Goal: Task Accomplishment & Management: Manage account settings

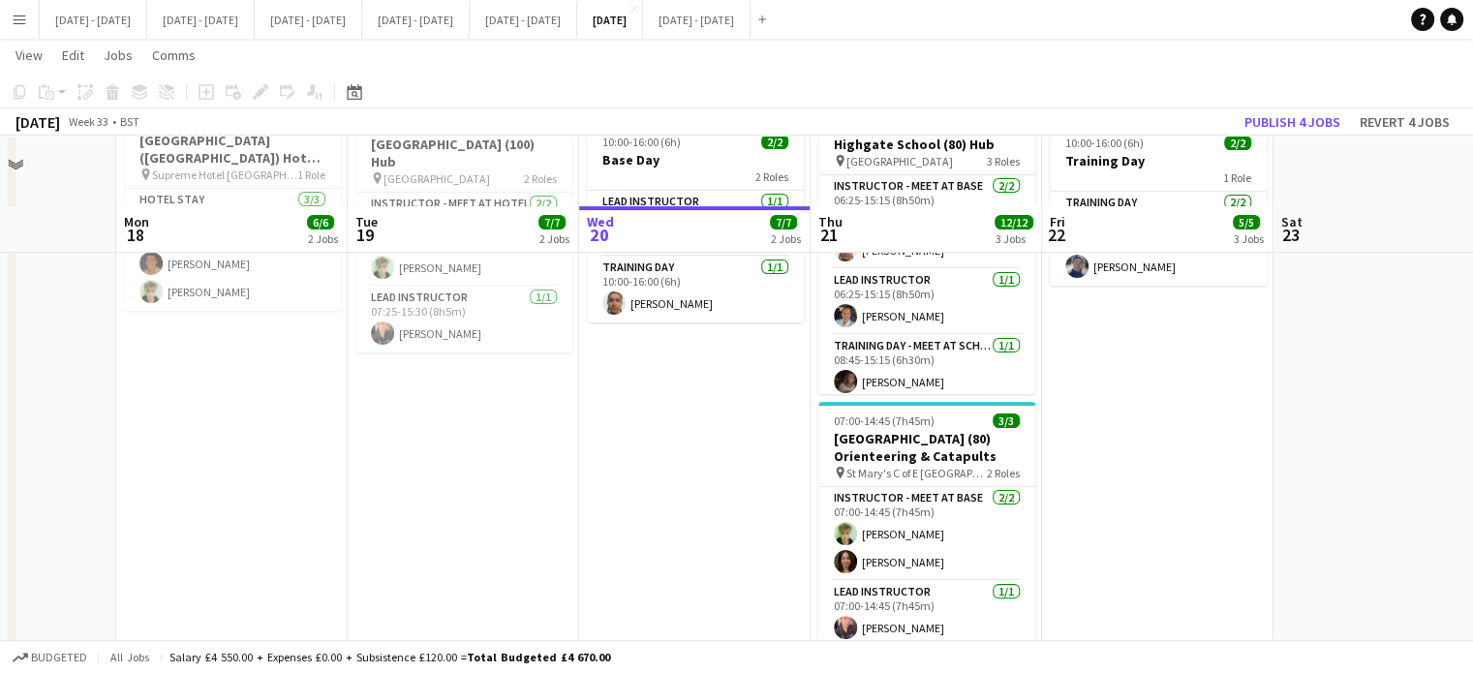
scroll to position [387, 0]
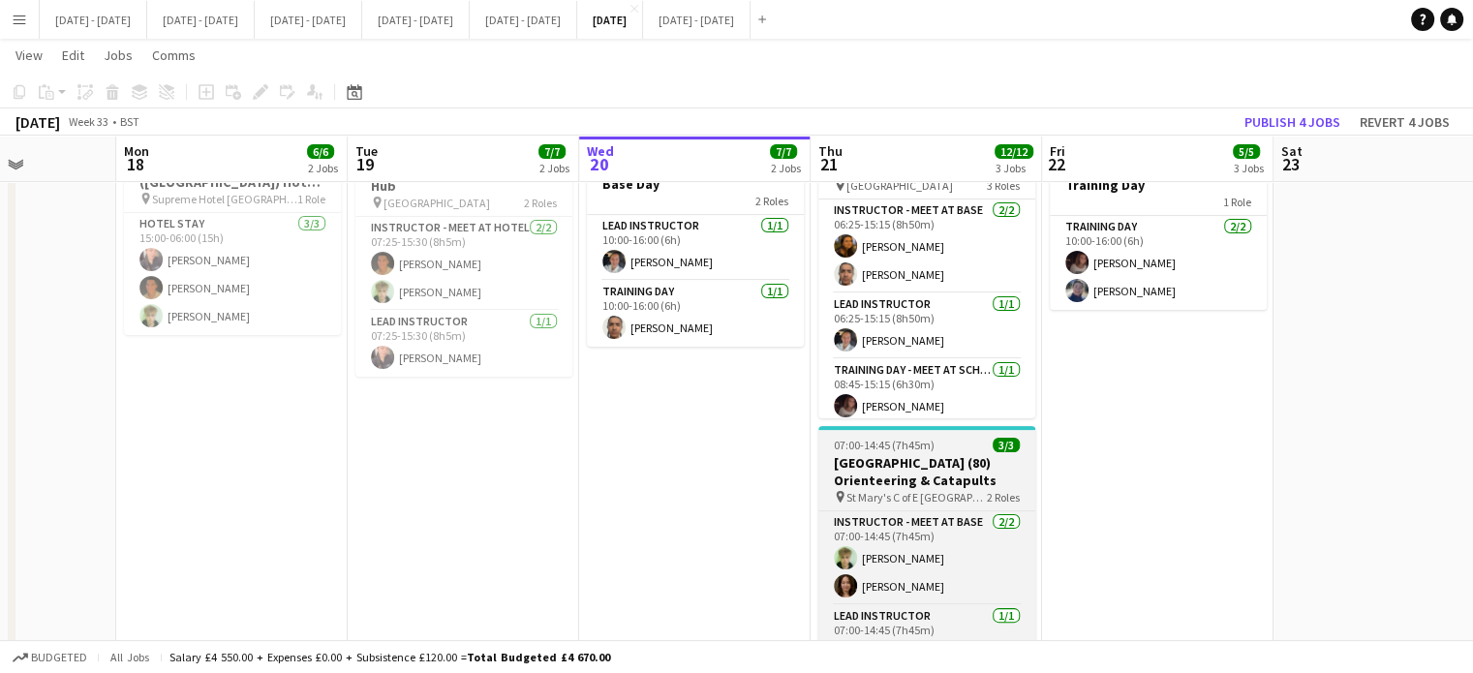
click at [914, 475] on h3 "[GEOGRAPHIC_DATA] (80) Orienteering & Catapults" at bounding box center [926, 471] width 217 height 35
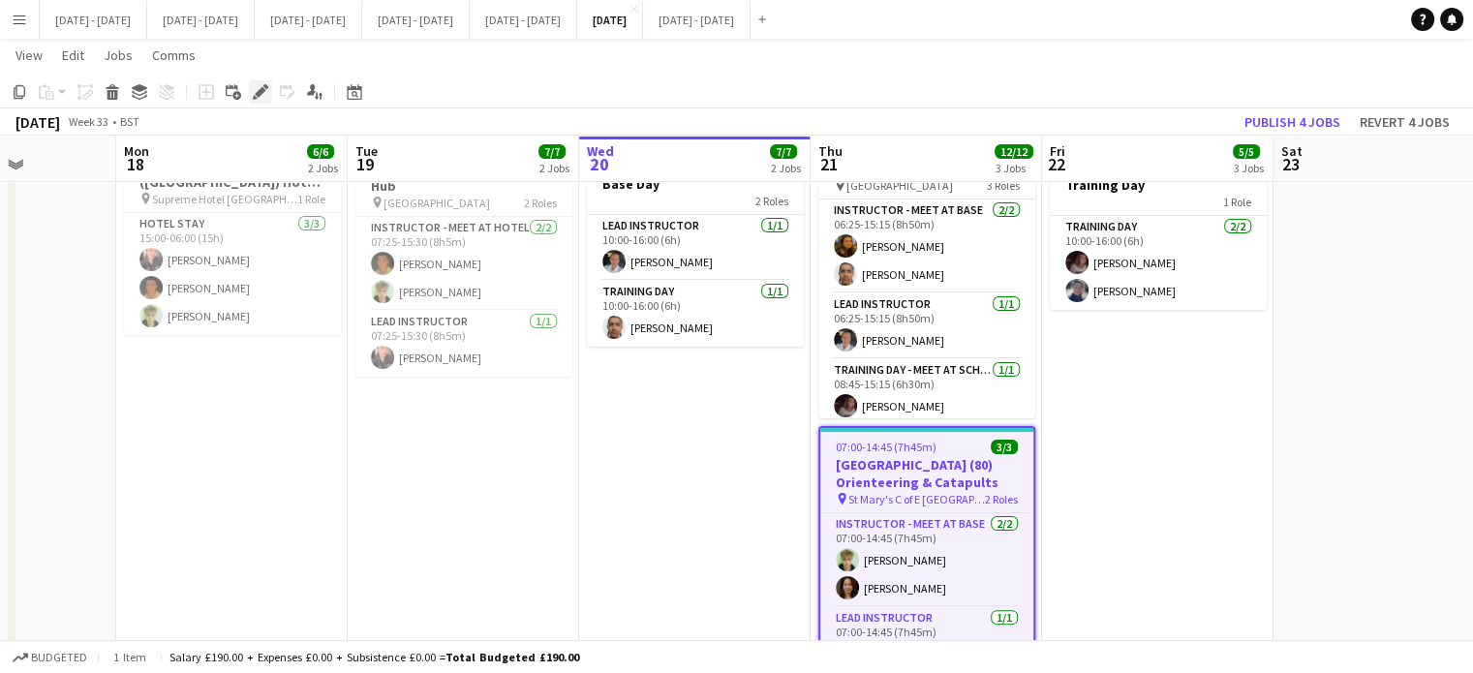
click at [259, 92] on icon at bounding box center [260, 92] width 11 height 11
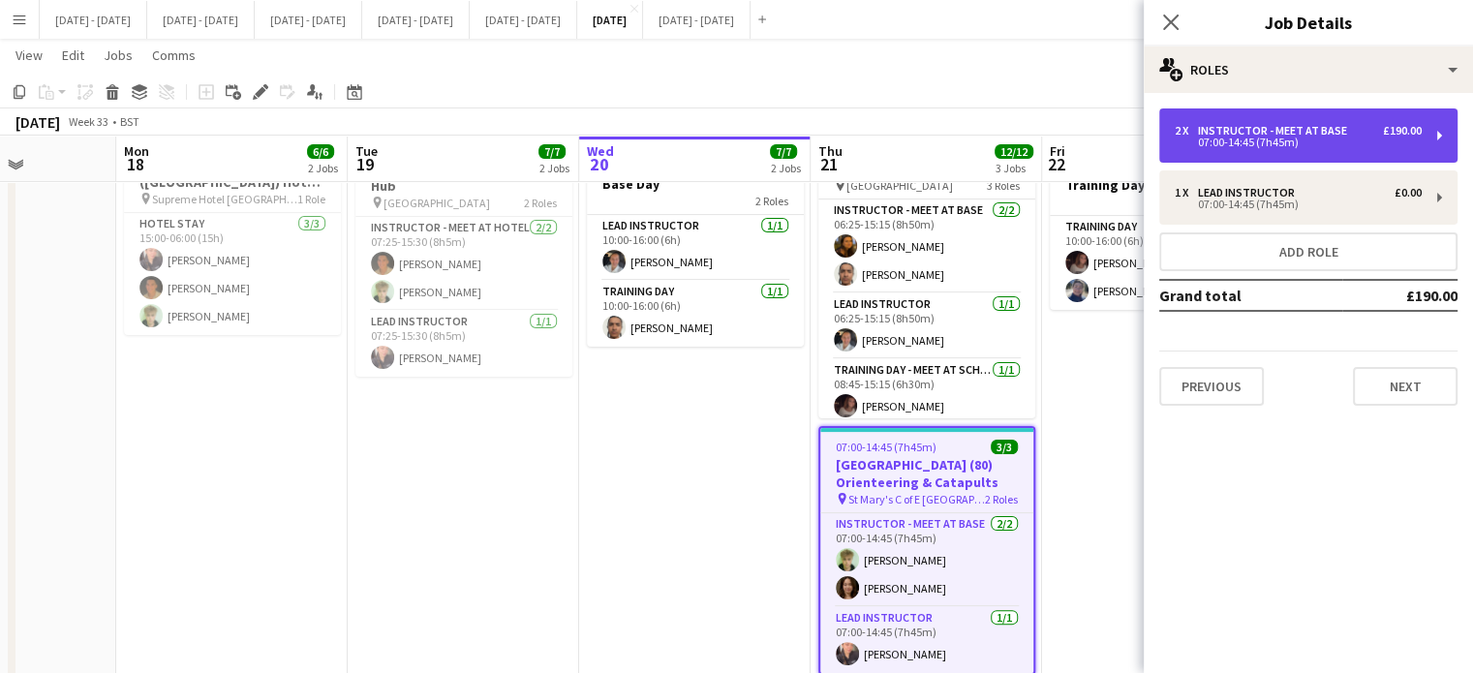
click at [1360, 127] on div "2 x Instructor - Meet at Base £190.00" at bounding box center [1298, 131] width 247 height 14
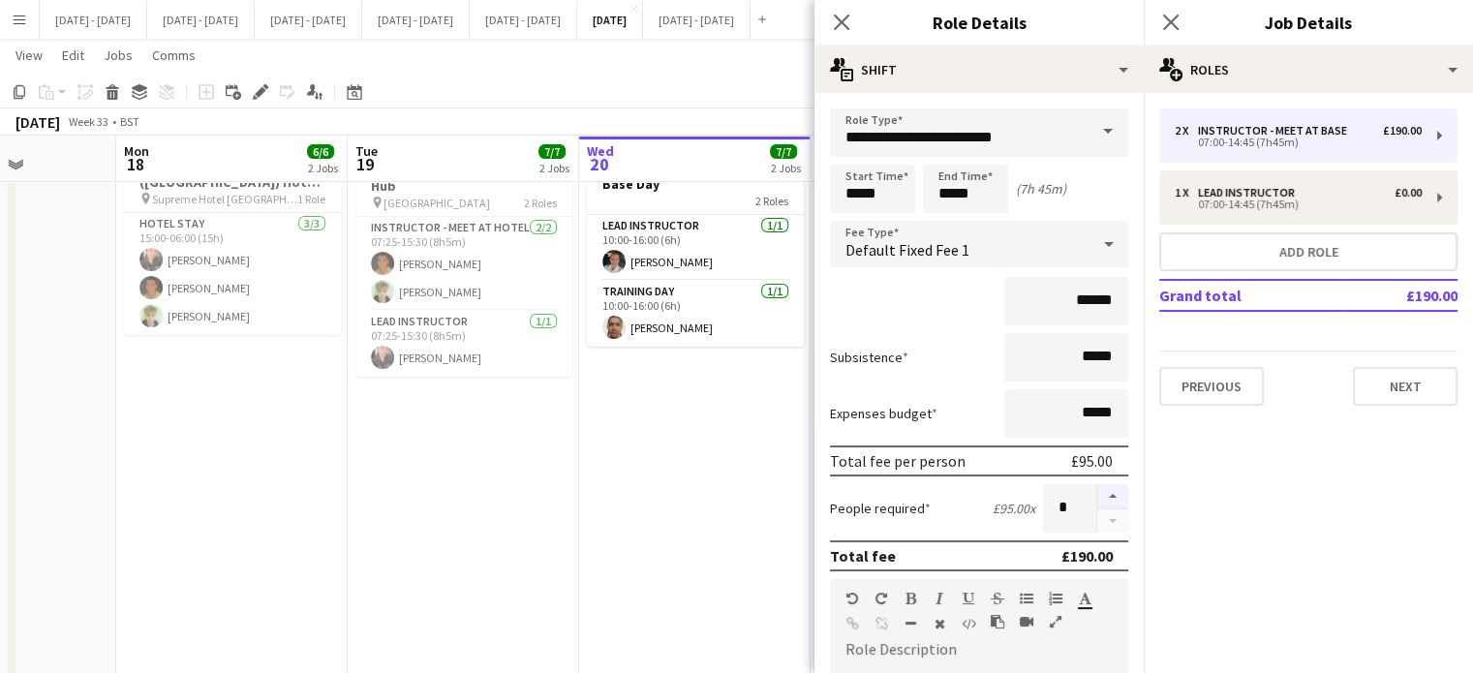
click at [1097, 499] on button "button" at bounding box center [1112, 496] width 31 height 25
type input "*"
click at [839, 13] on icon "Close pop-in" at bounding box center [841, 22] width 18 height 18
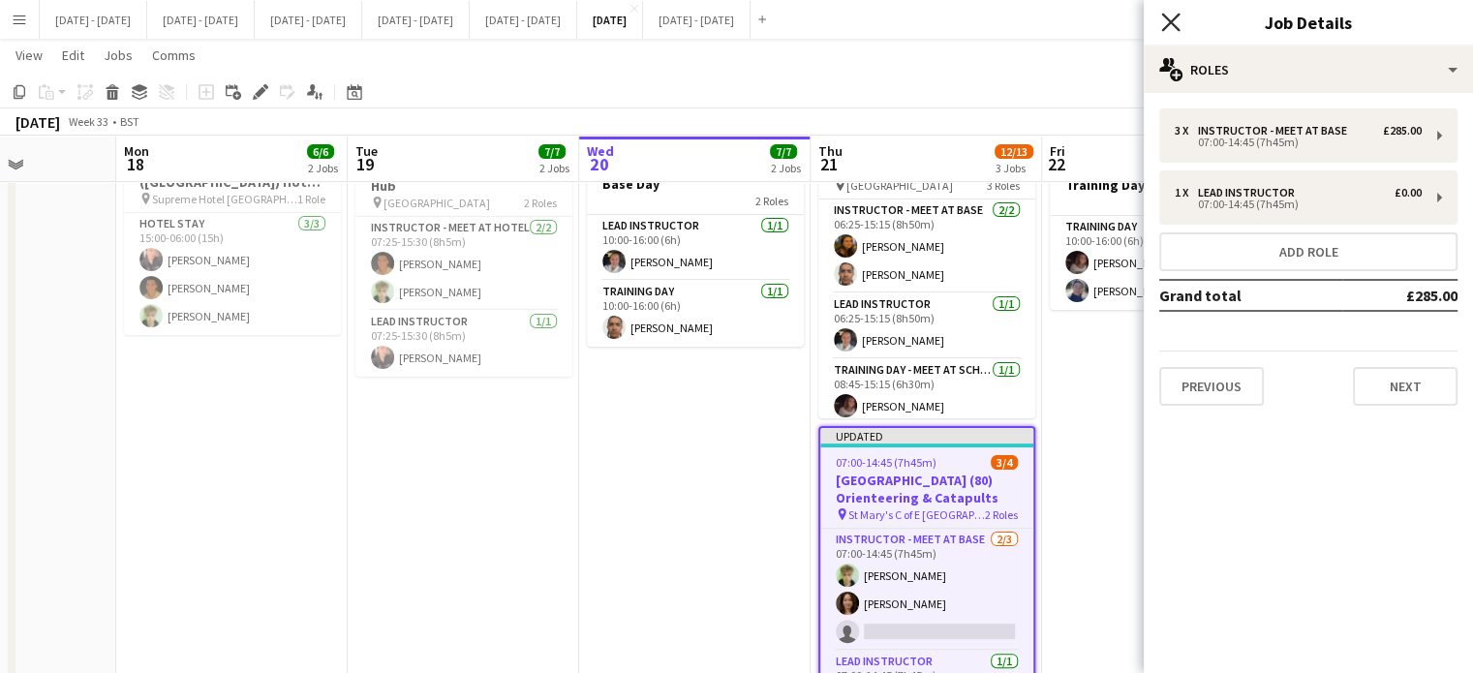
click at [1170, 20] on icon at bounding box center [1170, 22] width 18 height 18
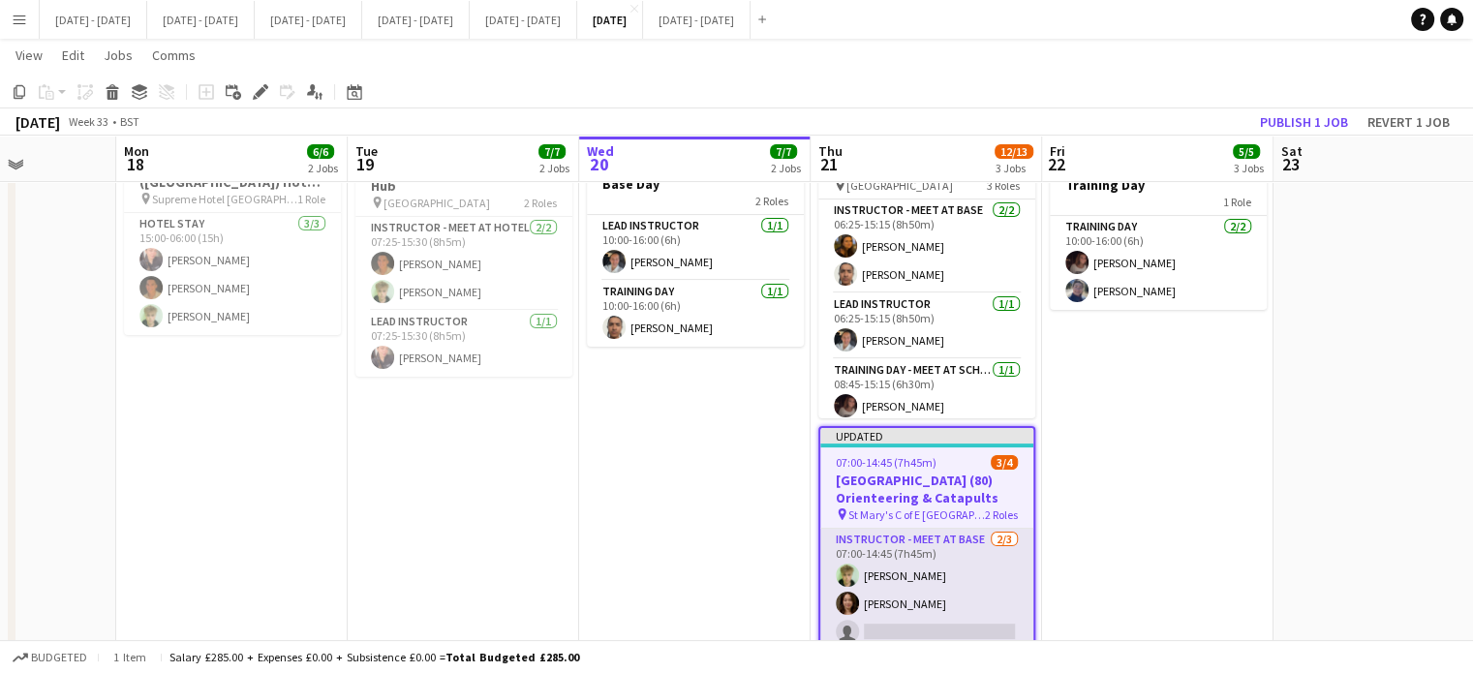
click at [946, 624] on app-card-role "Instructor - Meet at Base [DATE] 07:00-14:45 (7h45m) [PERSON_NAME] [PERSON_NAME…" at bounding box center [926, 590] width 213 height 122
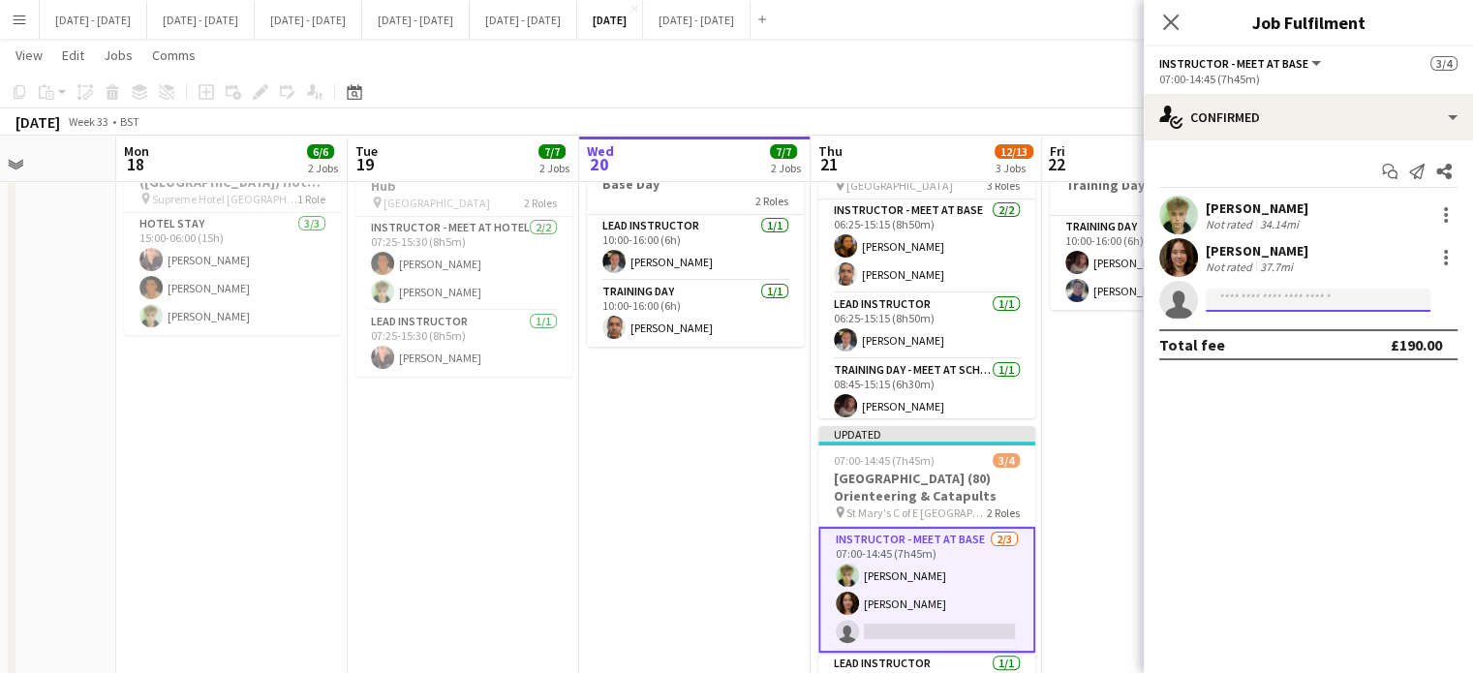
click at [1237, 306] on input at bounding box center [1318, 300] width 225 height 23
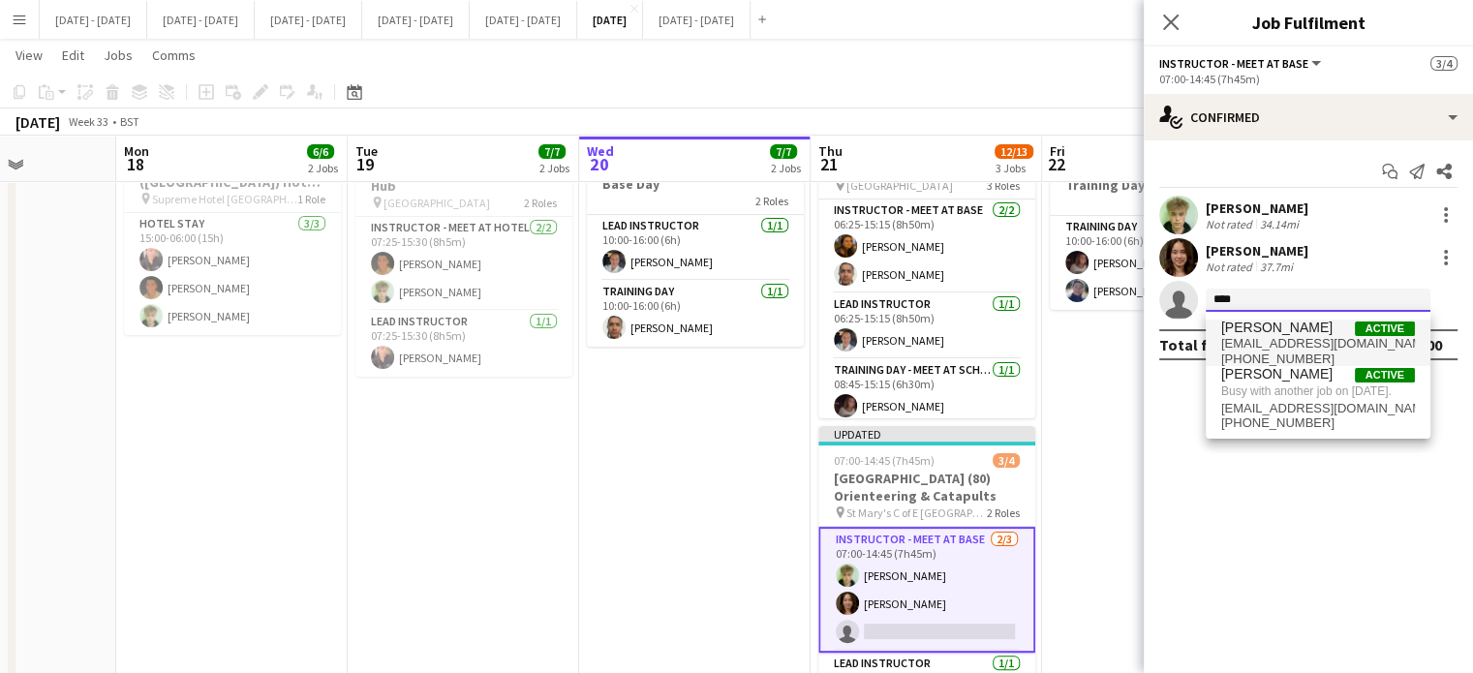
type input "****"
click at [1254, 333] on span "[PERSON_NAME]" at bounding box center [1276, 328] width 111 height 16
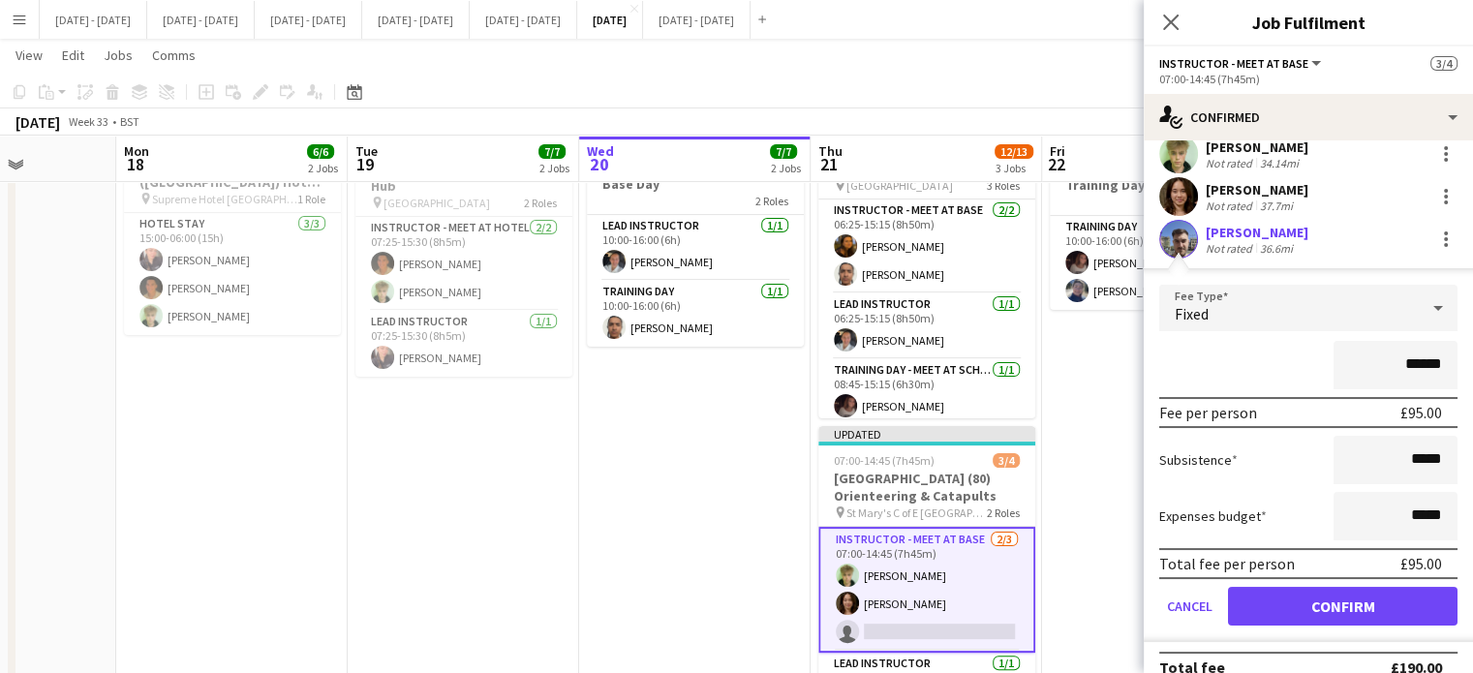
scroll to position [83, 0]
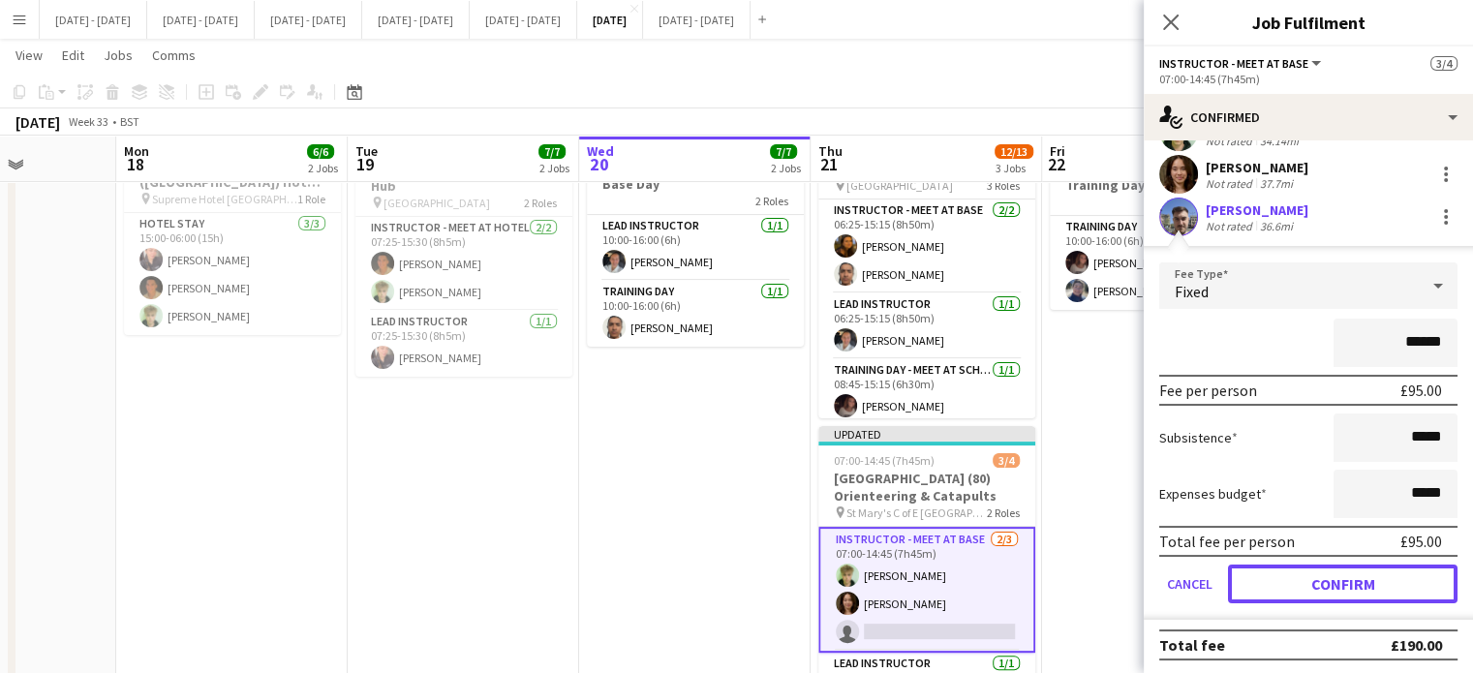
click at [1322, 576] on button "Confirm" at bounding box center [1343, 584] width 230 height 39
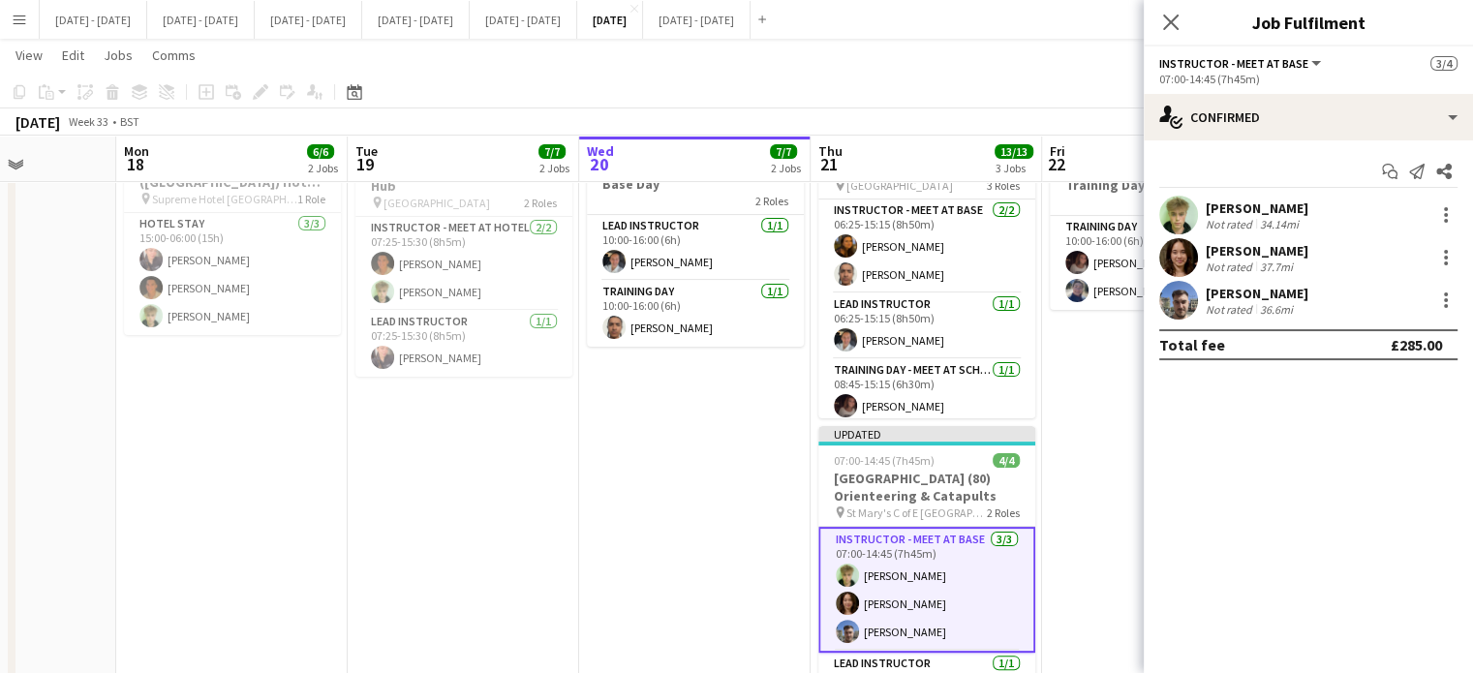
scroll to position [0, 0]
click at [1174, 19] on icon "Close pop-in" at bounding box center [1170, 22] width 15 height 15
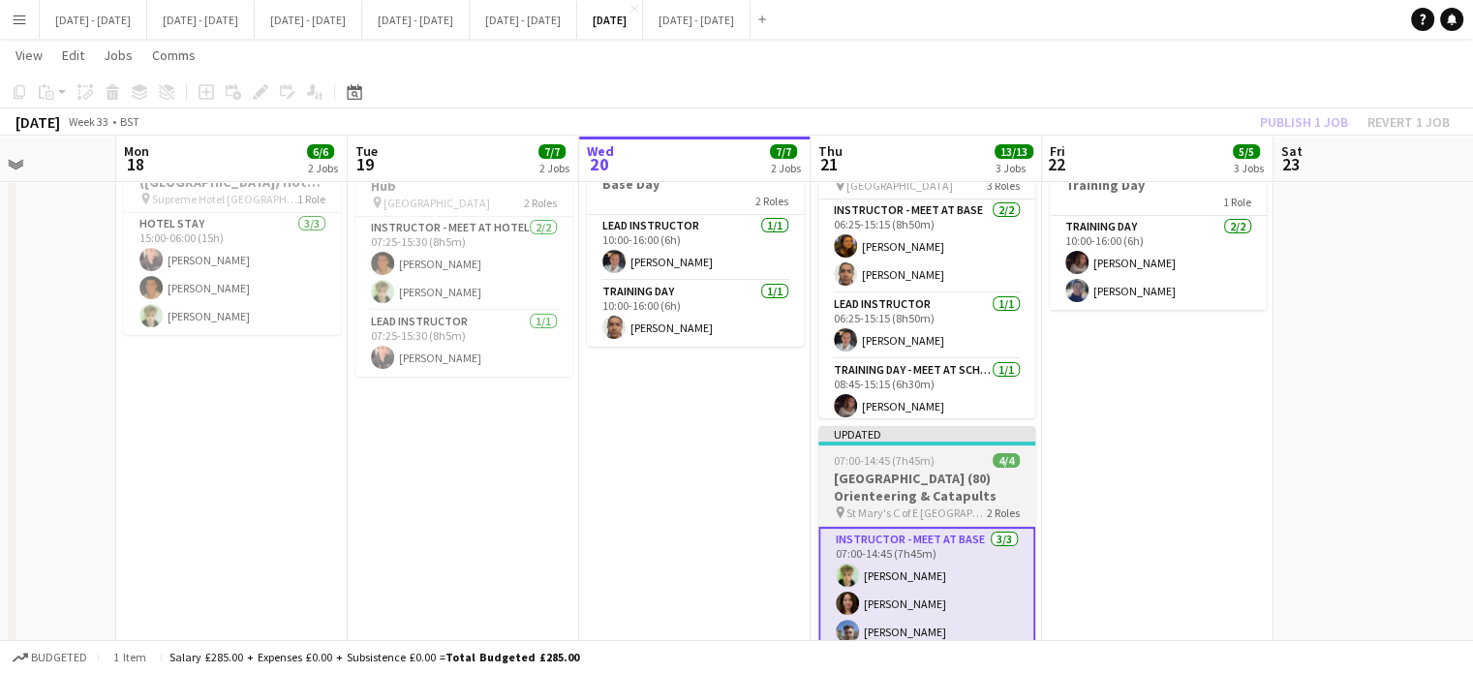
click at [944, 457] on div "07:00-14:45 (7h45m) 4/4" at bounding box center [926, 460] width 217 height 15
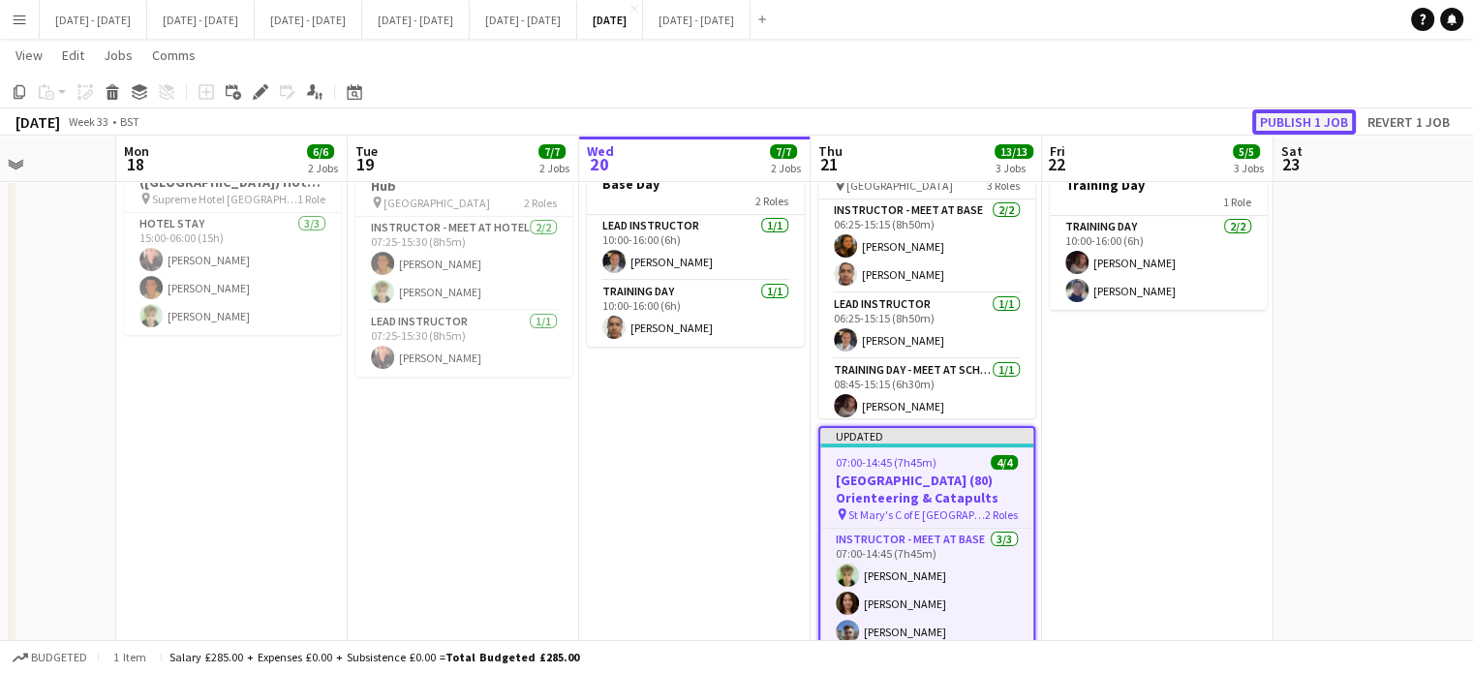
click at [1305, 121] on button "Publish 1 job" at bounding box center [1304, 121] width 104 height 25
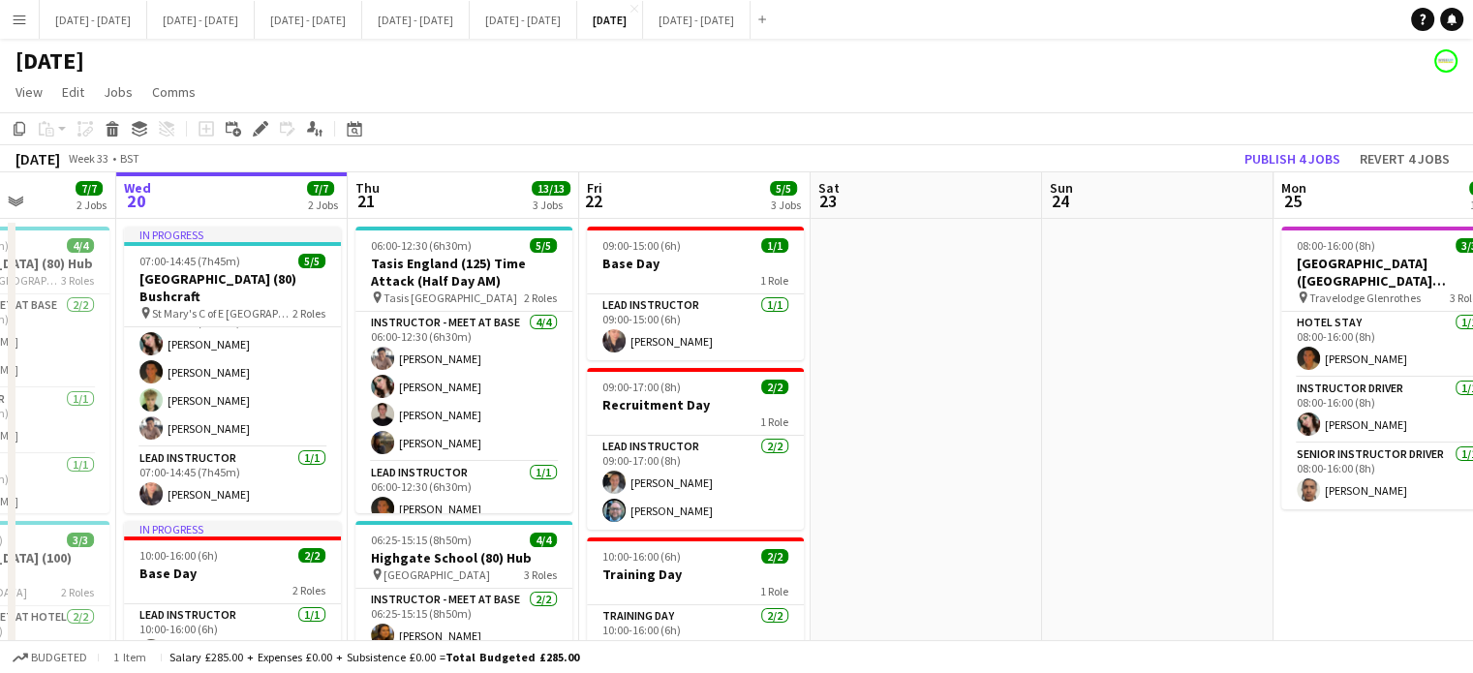
drag, startPoint x: 1345, startPoint y: 327, endPoint x: 1263, endPoint y: 337, distance: 82.9
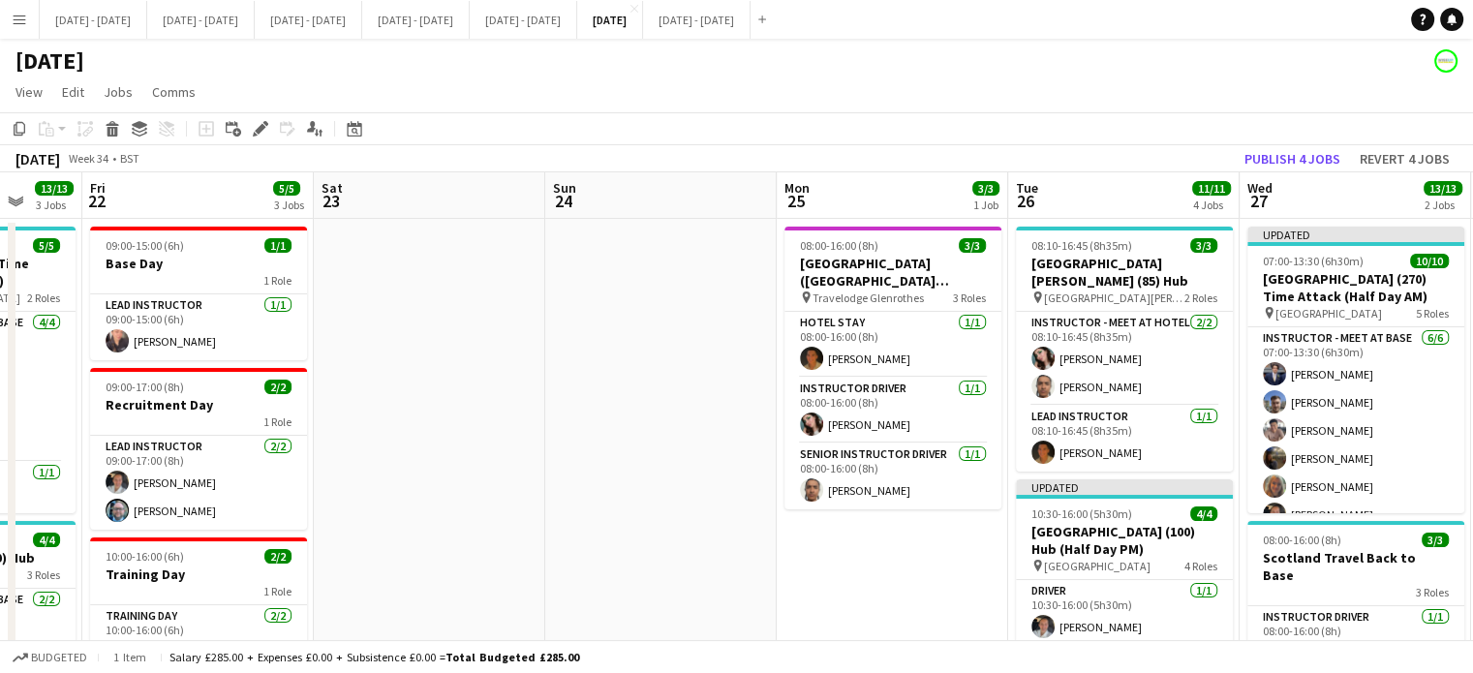
scroll to position [0, 836]
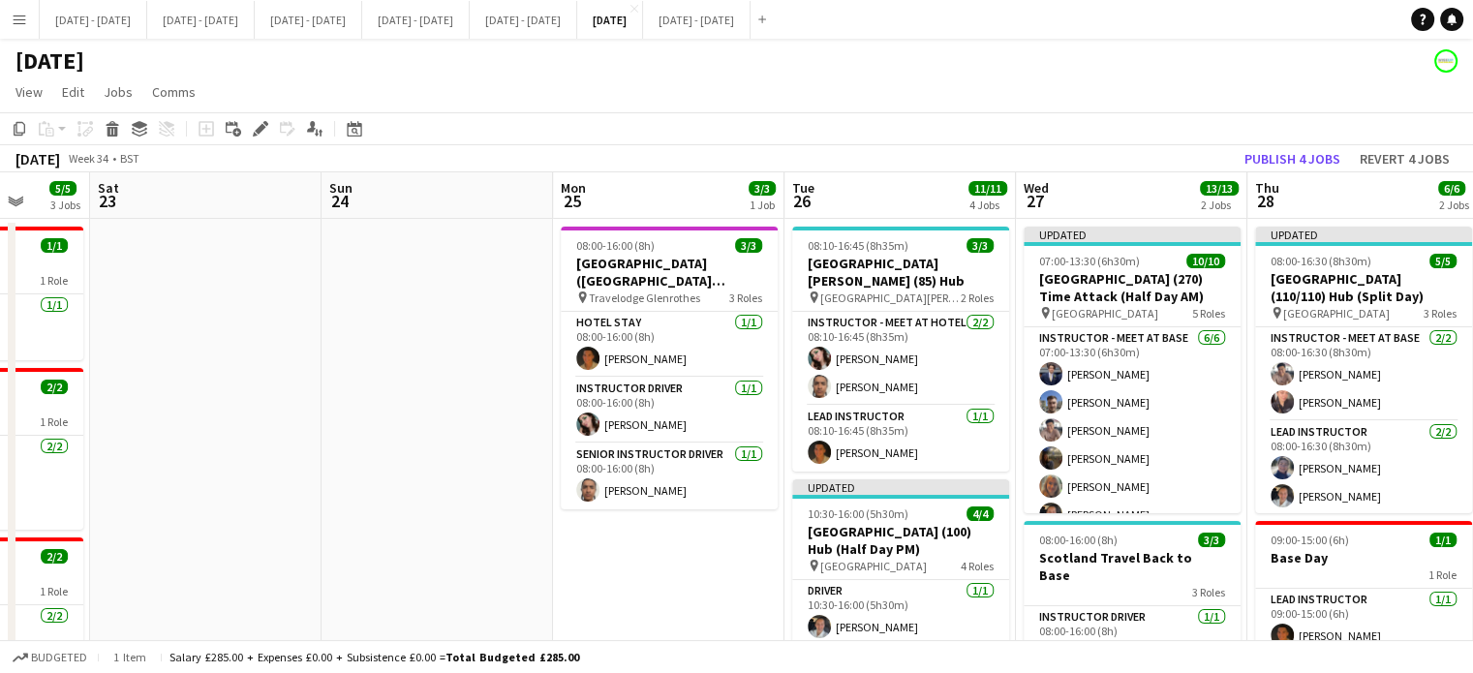
drag, startPoint x: 1310, startPoint y: 333, endPoint x: 1085, endPoint y: 349, distance: 226.2
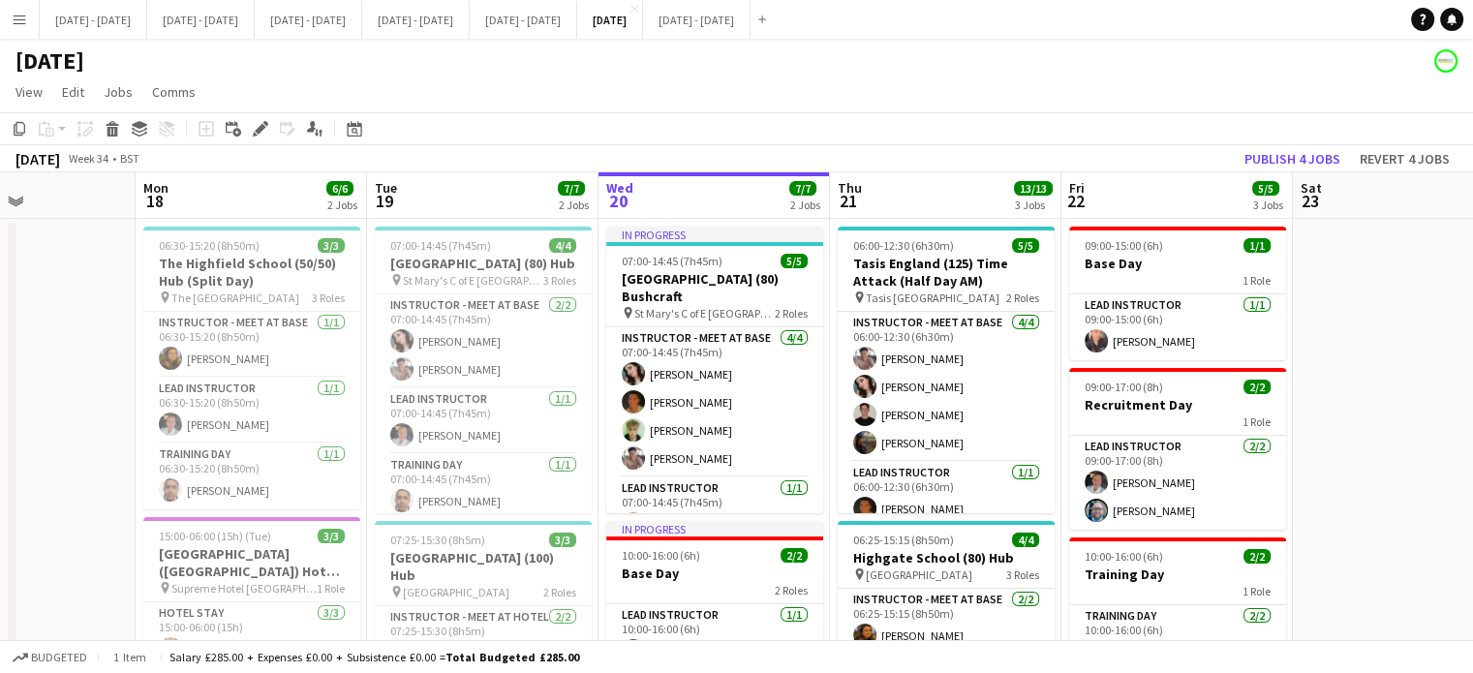
scroll to position [0, 559]
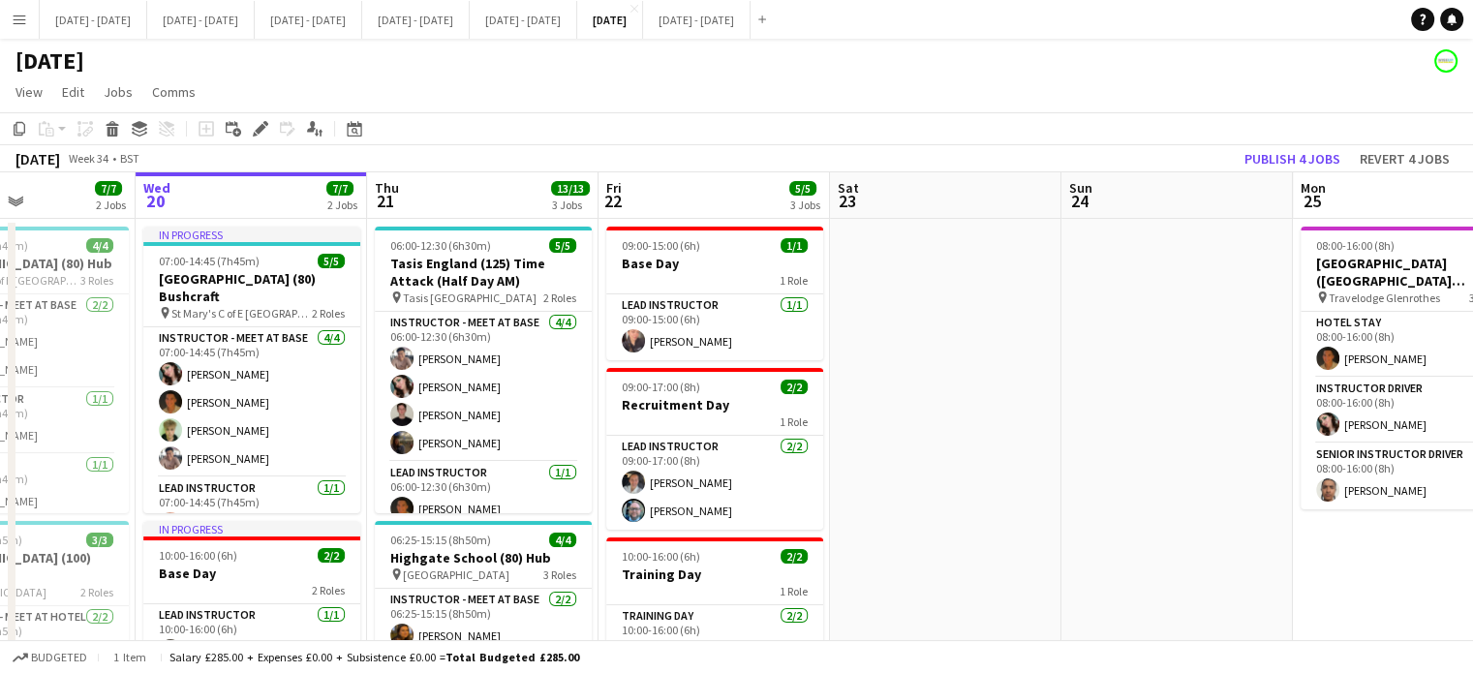
drag, startPoint x: 707, startPoint y: 565, endPoint x: 1515, endPoint y: 586, distance: 807.9
click at [1472, 586] on html "Menu Boards Boards Boards All jobs Status Workforce Workforce My Workforce Recr…" at bounding box center [736, 673] width 1473 height 1346
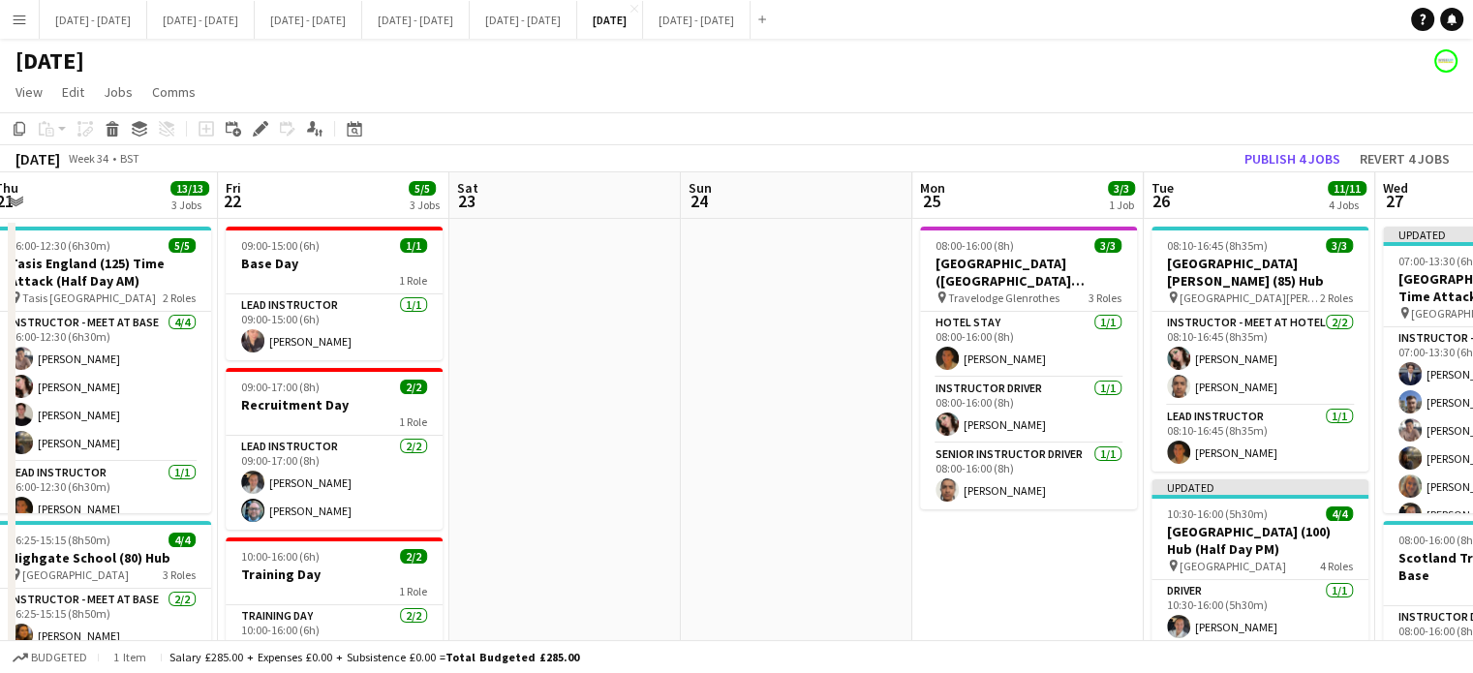
drag, startPoint x: 1002, startPoint y: 496, endPoint x: 639, endPoint y: 523, distance: 364.1
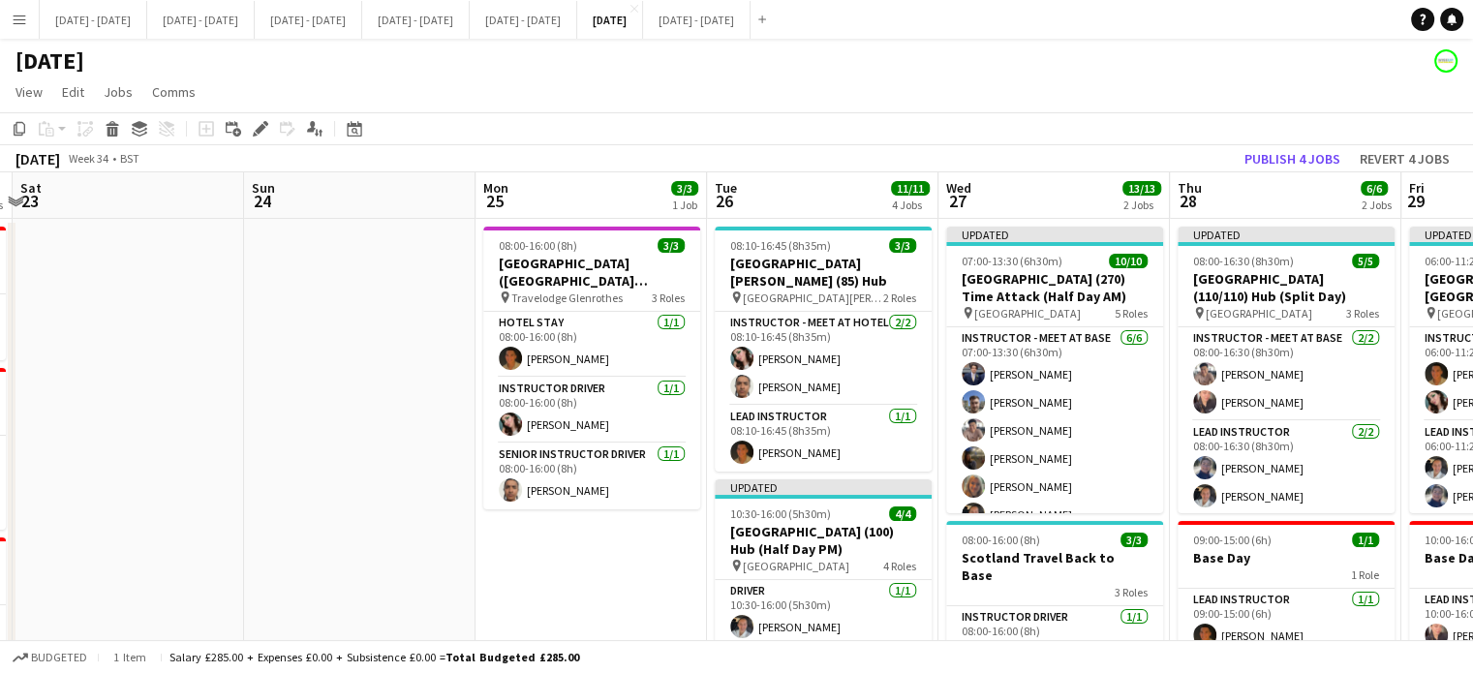
drag, startPoint x: 1054, startPoint y: 591, endPoint x: 628, endPoint y: 573, distance: 425.5
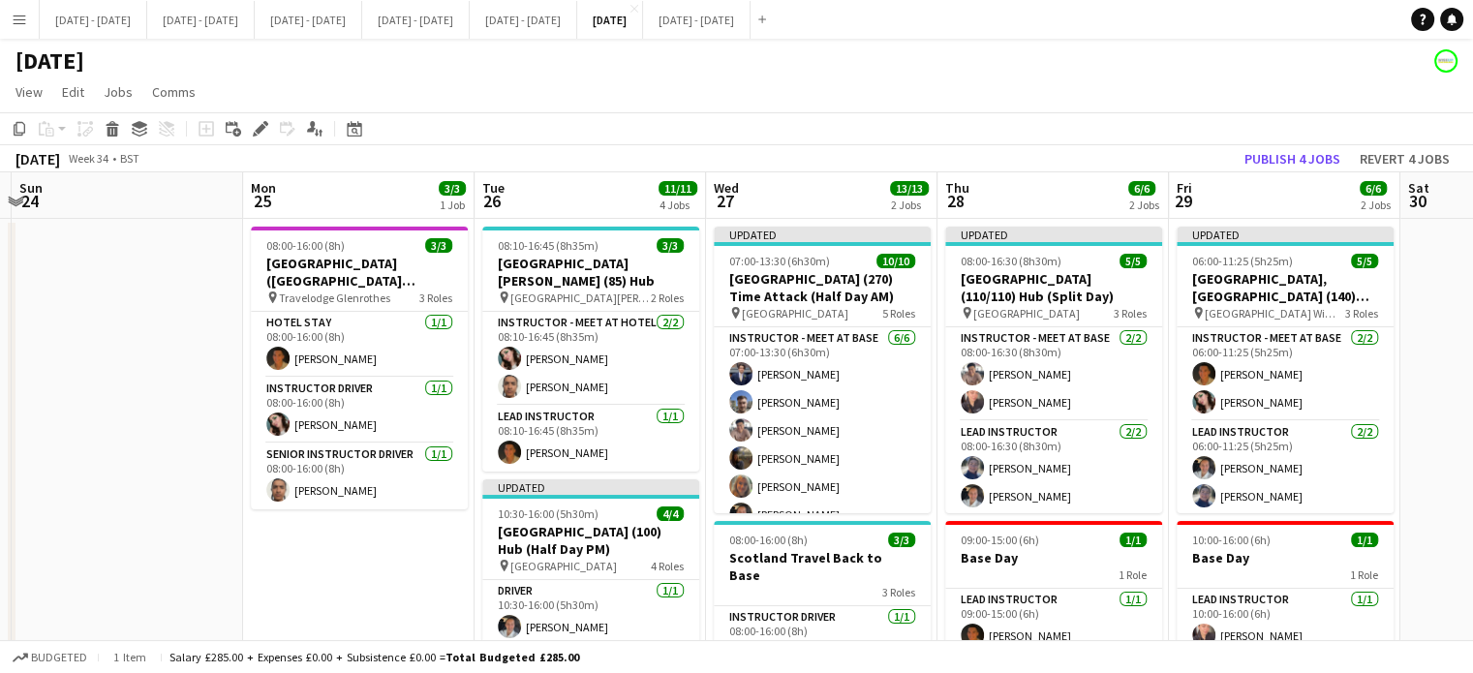
scroll to position [0, 806]
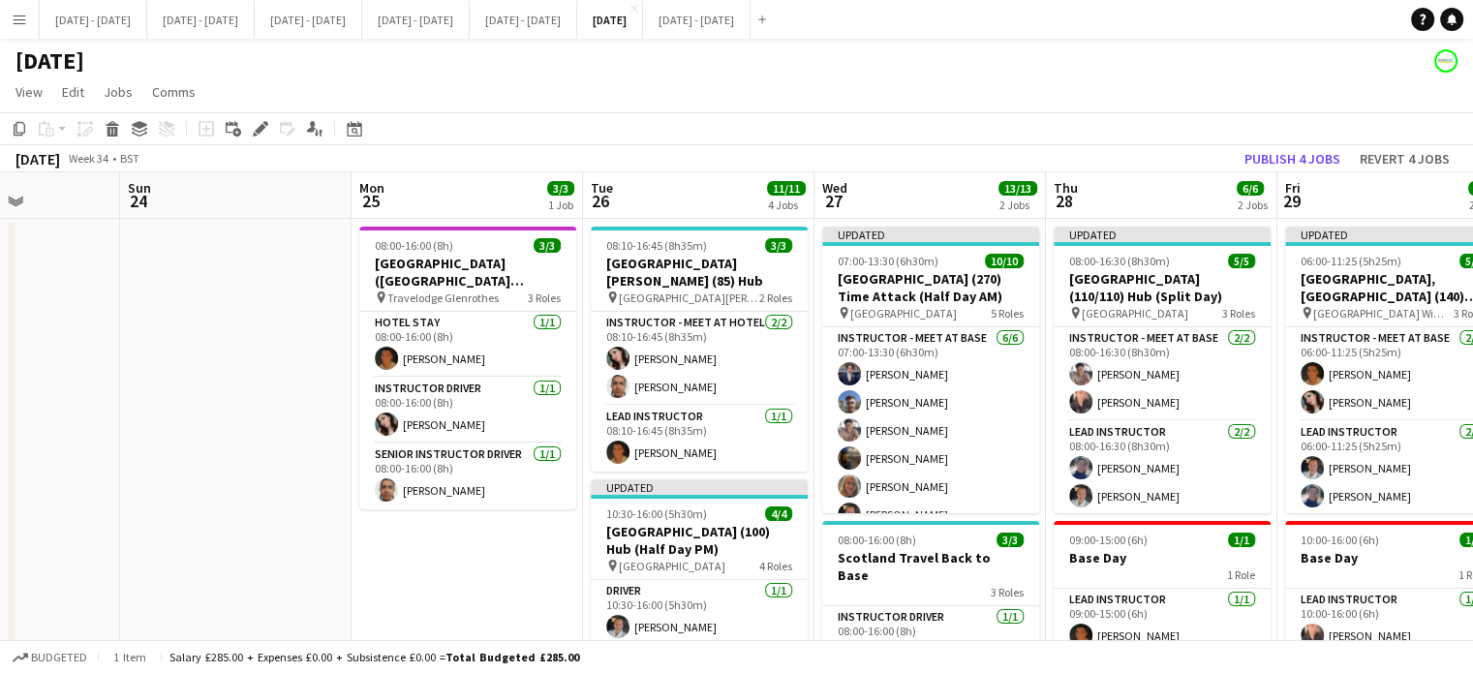
drag, startPoint x: 1033, startPoint y: 186, endPoint x: 662, endPoint y: 162, distance: 371.7
drag, startPoint x: 927, startPoint y: 171, endPoint x: 842, endPoint y: 175, distance: 84.3
click at [919, 193] on app-board-header-date "Wed 27 13/13 2 Jobs" at bounding box center [929, 195] width 231 height 46
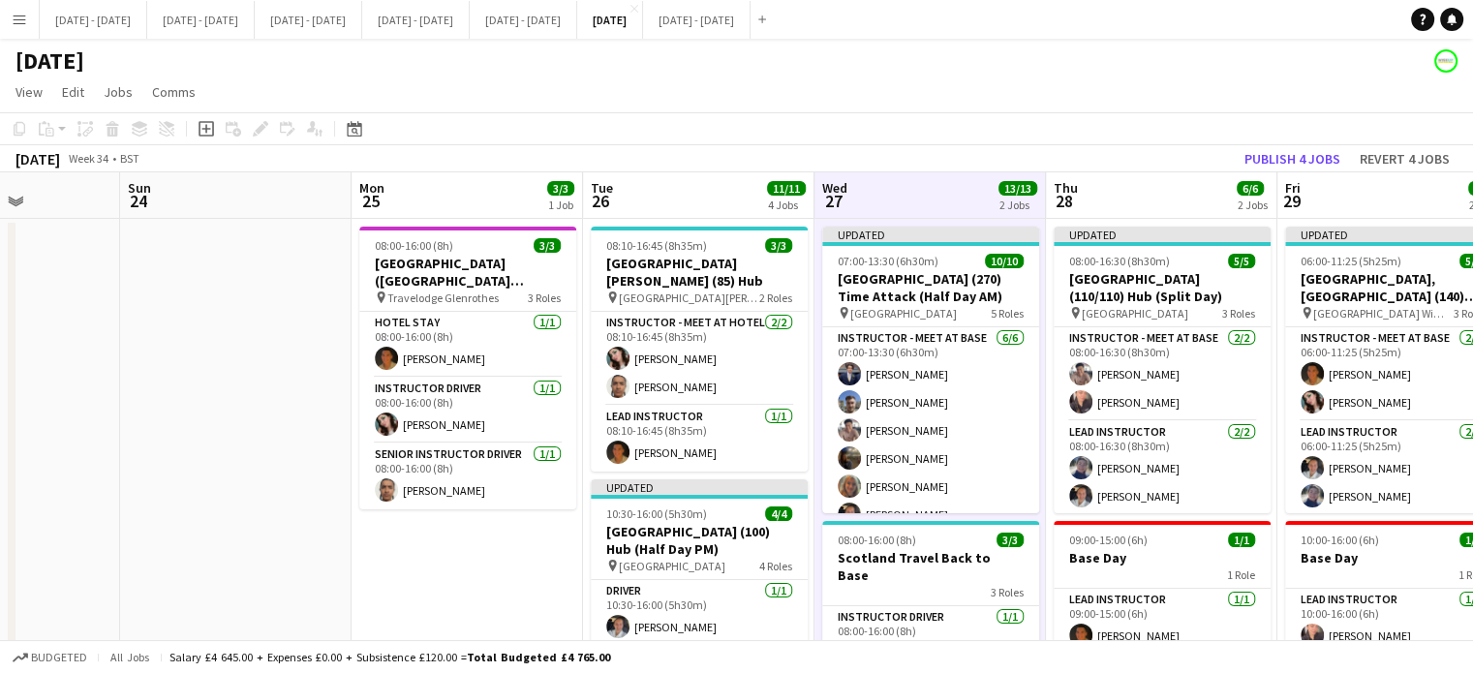
click at [1104, 181] on app-board-header-date "Thu 28 6/6 2 Jobs" at bounding box center [1161, 195] width 231 height 46
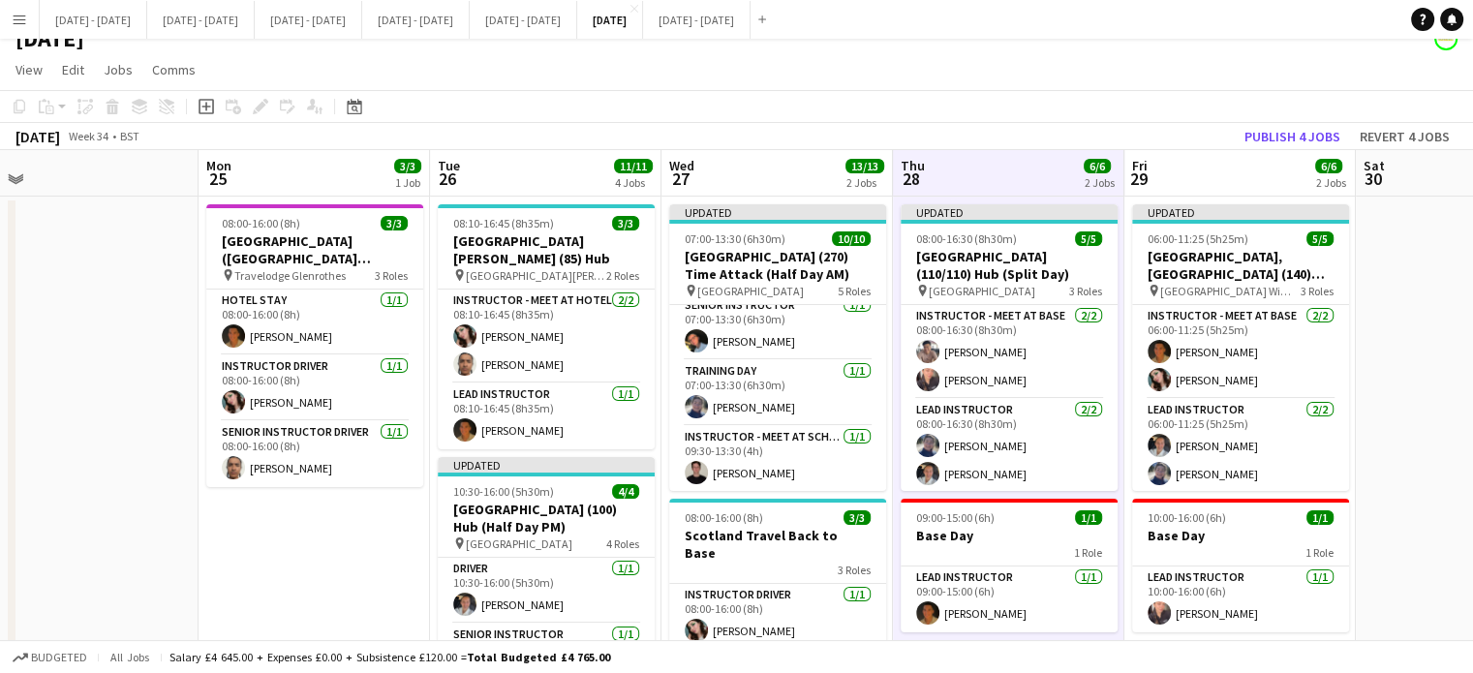
scroll to position [0, 488]
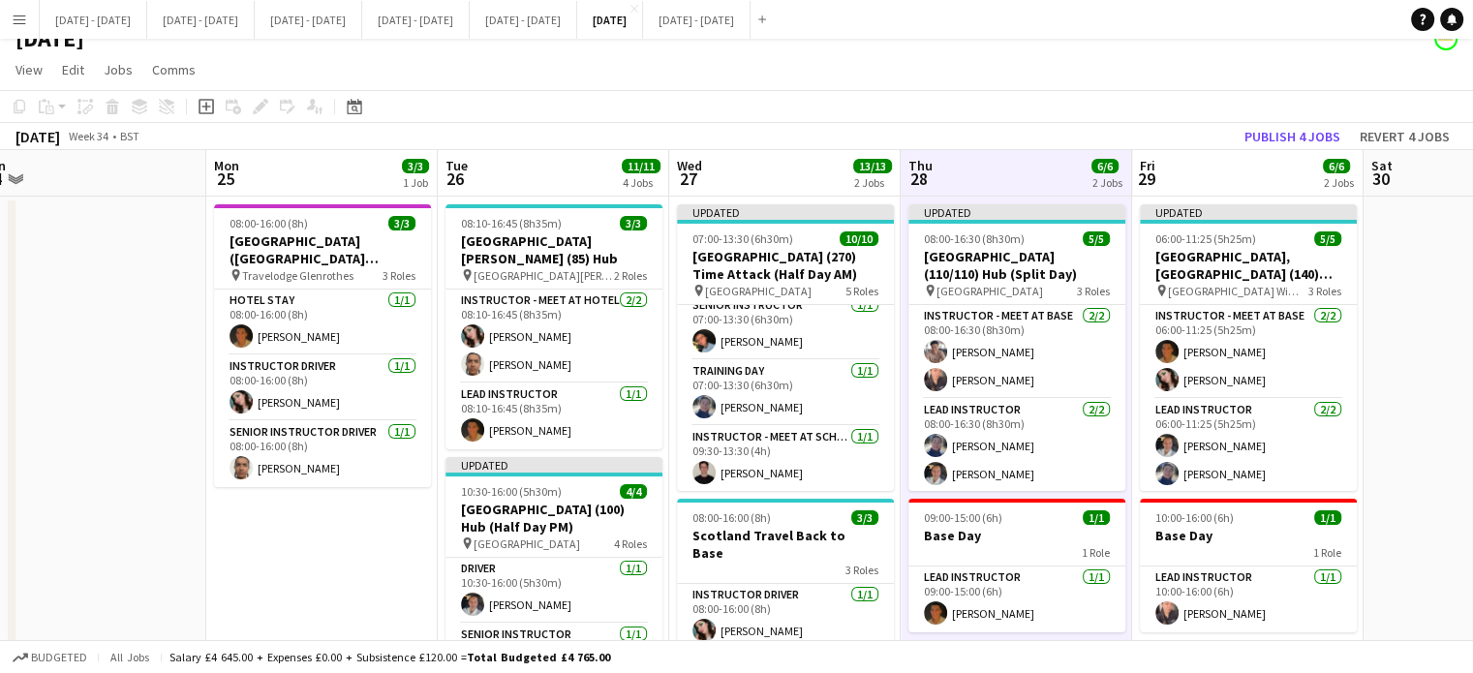
drag, startPoint x: 573, startPoint y: 136, endPoint x: 891, endPoint y: 92, distance: 320.6
click at [891, 92] on div "Copy Paste Paste Ctrl+V Paste with crew Ctrl+Shift+V Paste linked Job [GEOGRAPH…" at bounding box center [736, 120] width 1473 height 60
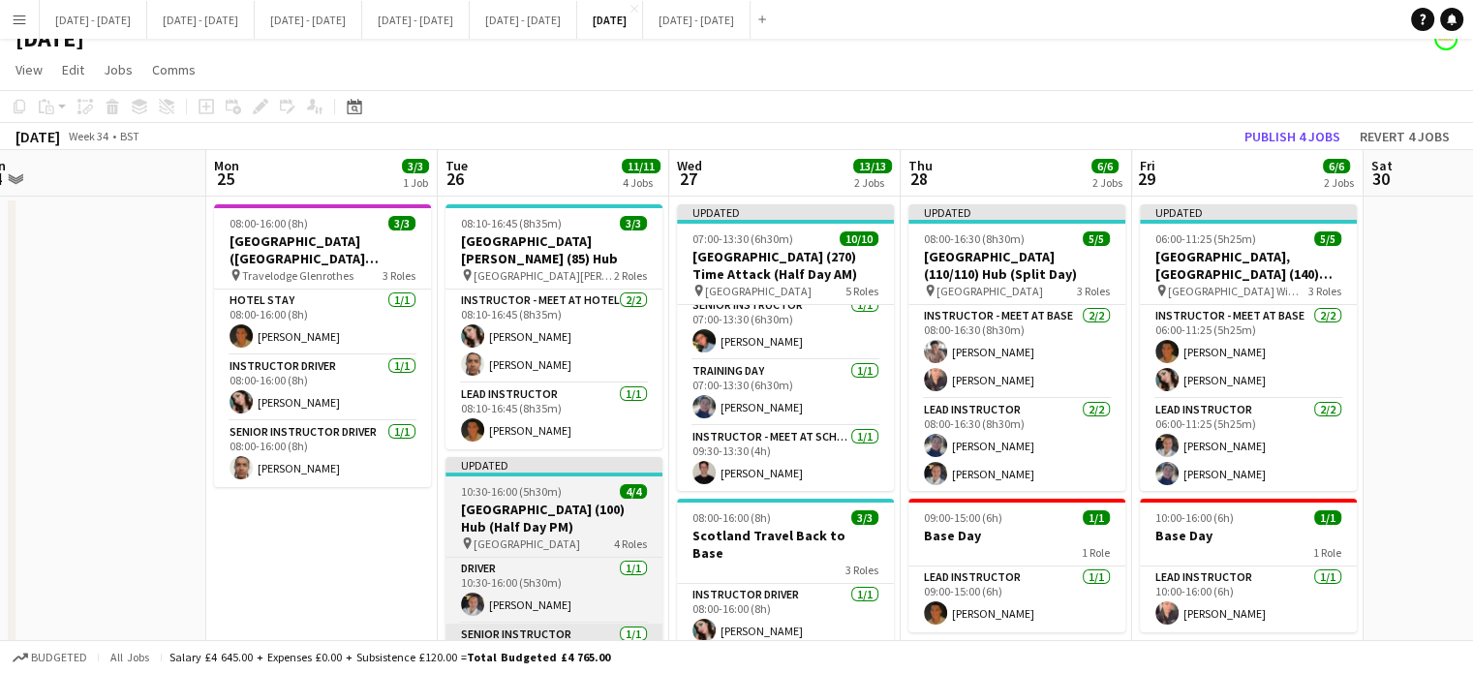
drag, startPoint x: 275, startPoint y: 626, endPoint x: 451, endPoint y: 617, distance: 176.5
click at [451, 617] on app-board "[DATE] View Day view expanded Day view collapsed Month view Date picker Jump to…" at bounding box center [736, 669] width 1473 height 1307
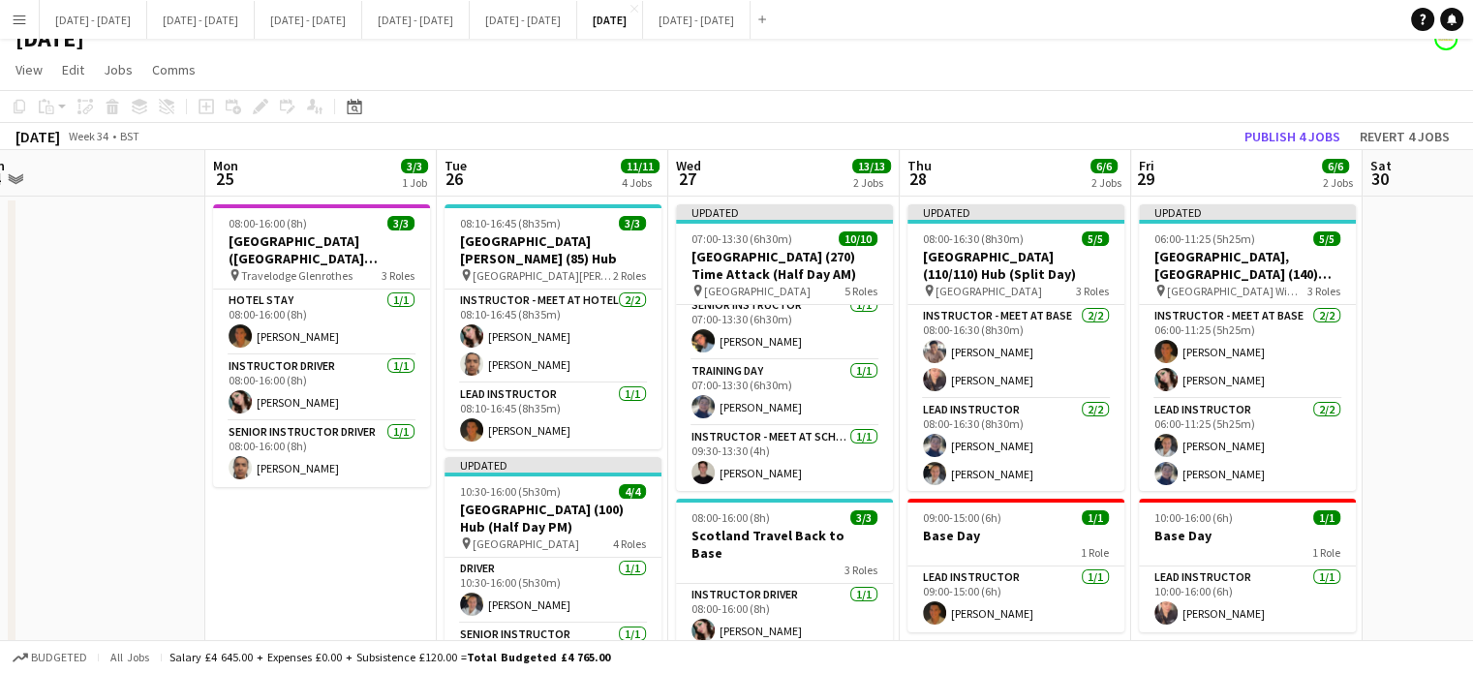
drag, startPoint x: 357, startPoint y: 566, endPoint x: 554, endPoint y: 566, distance: 196.6
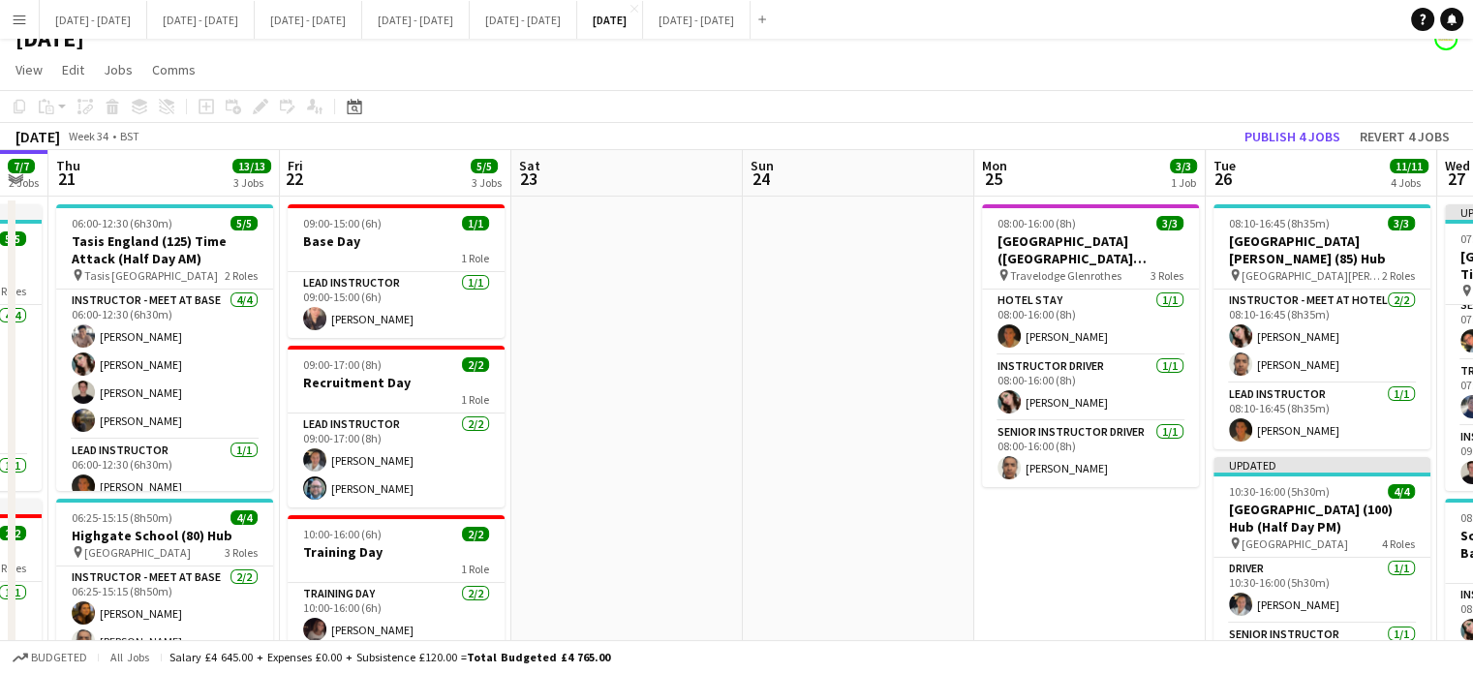
drag, startPoint x: 342, startPoint y: 553, endPoint x: 879, endPoint y: 554, distance: 537.4
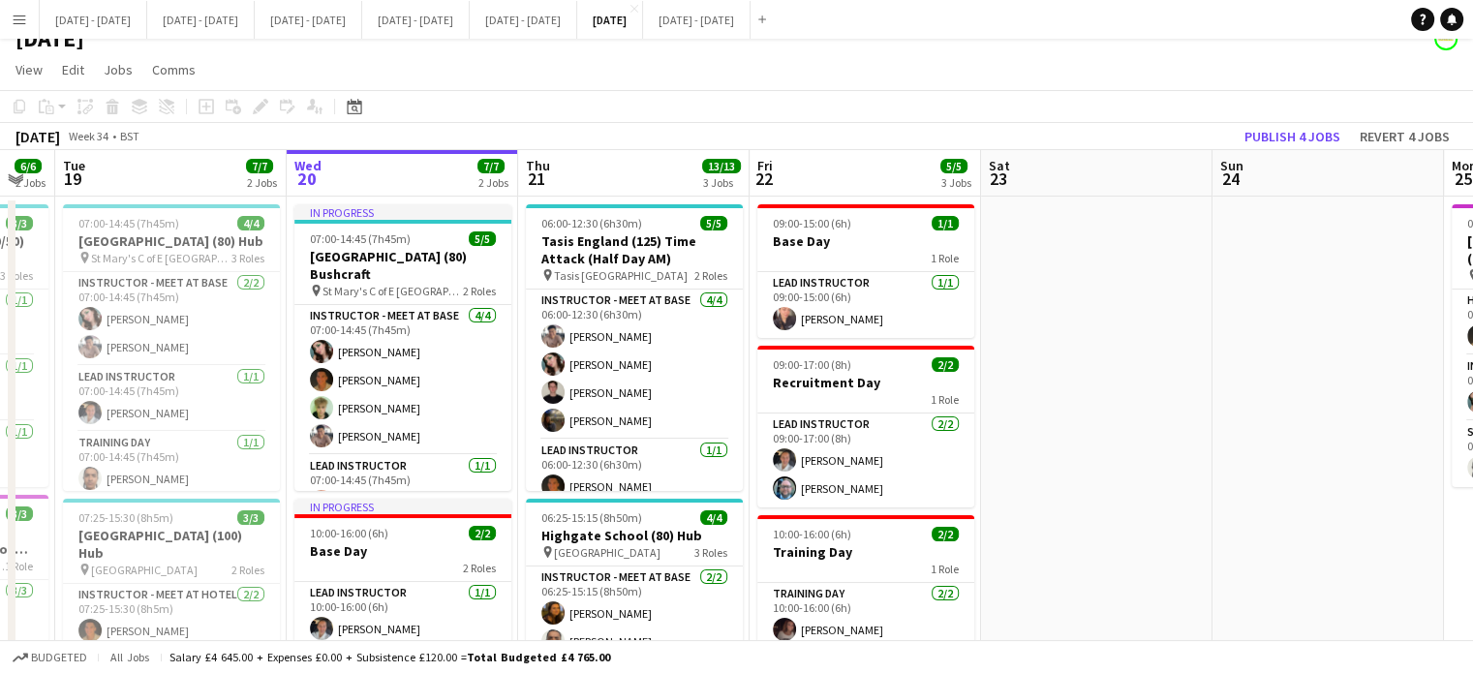
scroll to position [0, 407]
drag, startPoint x: 538, startPoint y: 530, endPoint x: 932, endPoint y: 511, distance: 393.6
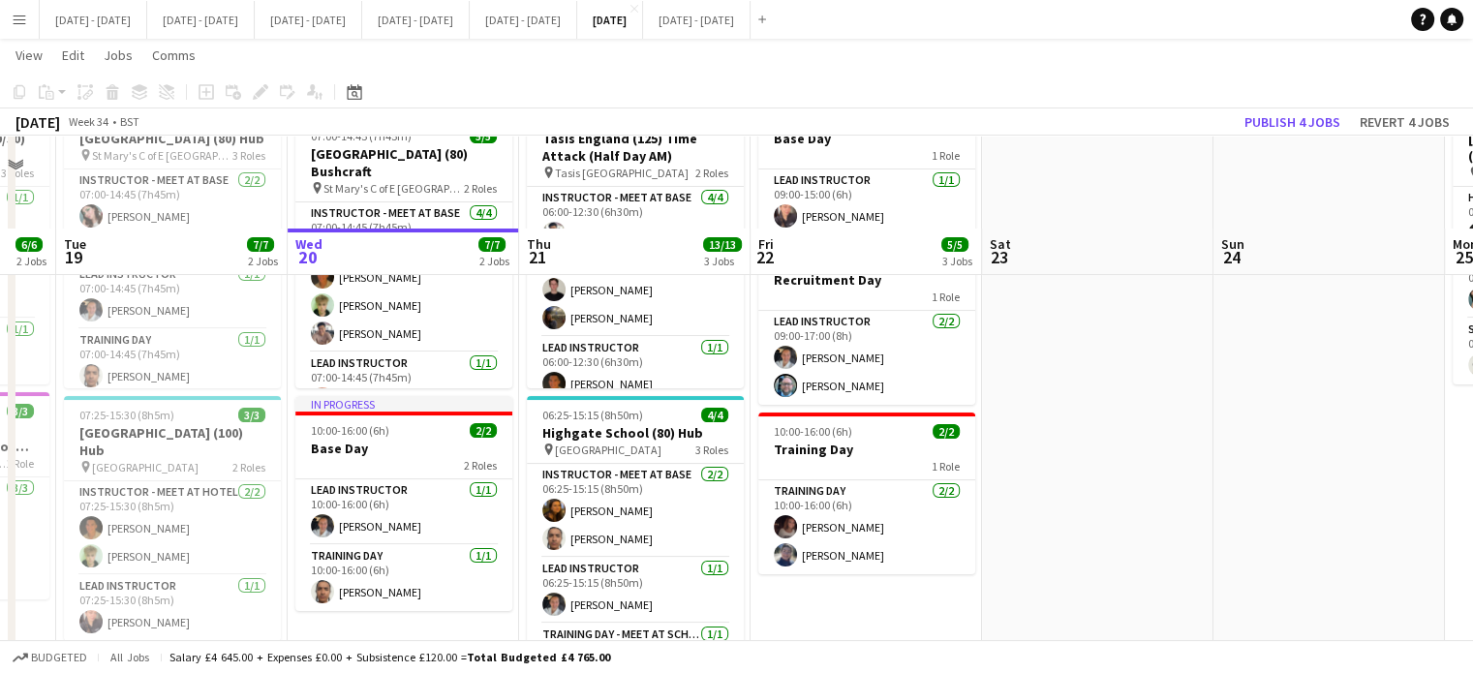
scroll to position [216, 0]
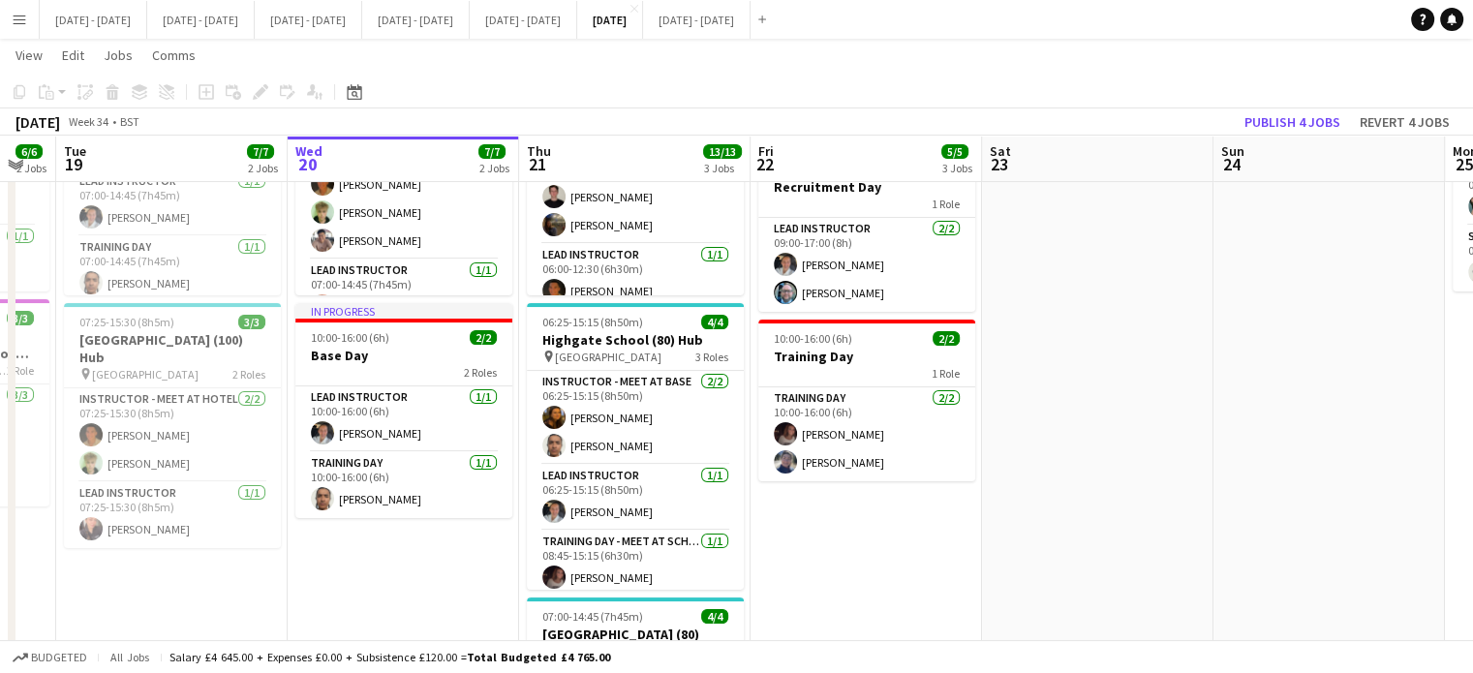
click at [856, 566] on app-date-cell "09:00-15:00 (6h) 1/1 Base Day 1 Role Lead Instructor [DATE] 09:00-15:00 (6h) [P…" at bounding box center [865, 442] width 231 height 882
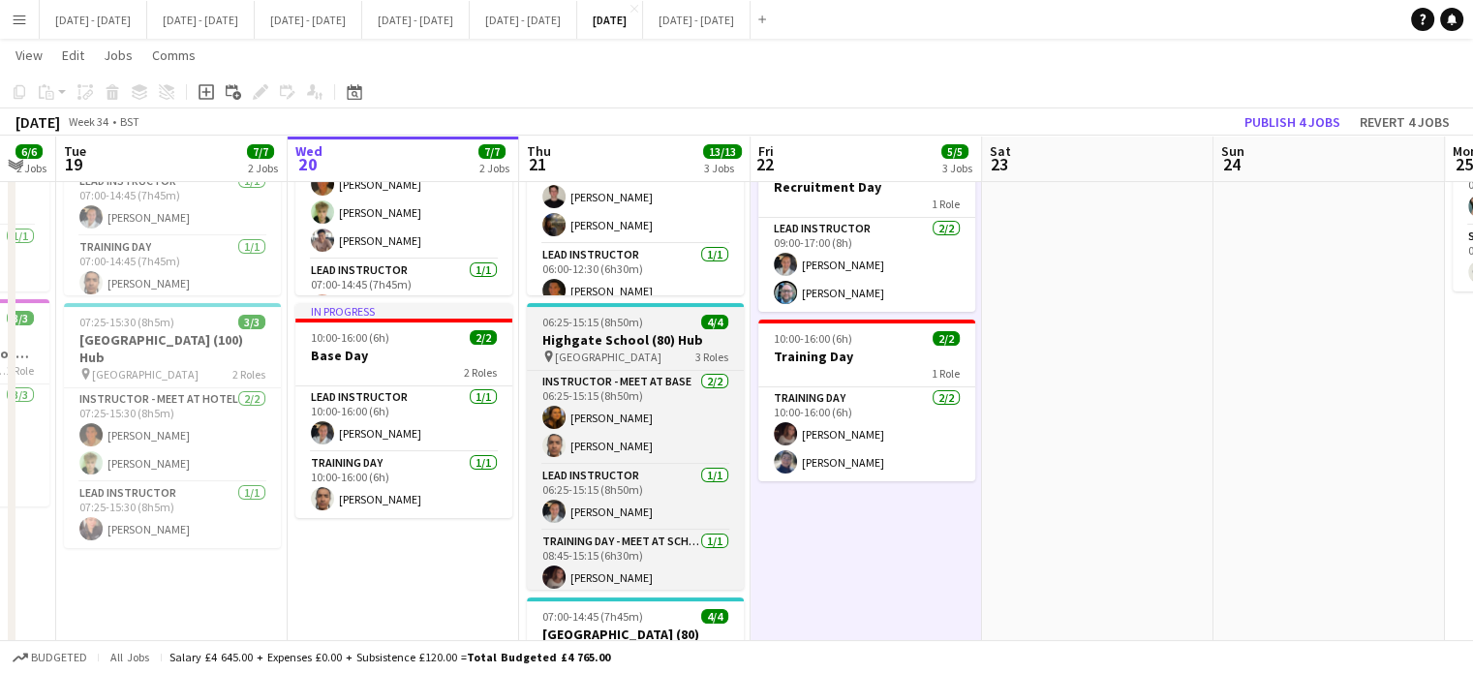
click at [604, 344] on h3 "Highgate School (80) Hub" at bounding box center [635, 339] width 217 height 17
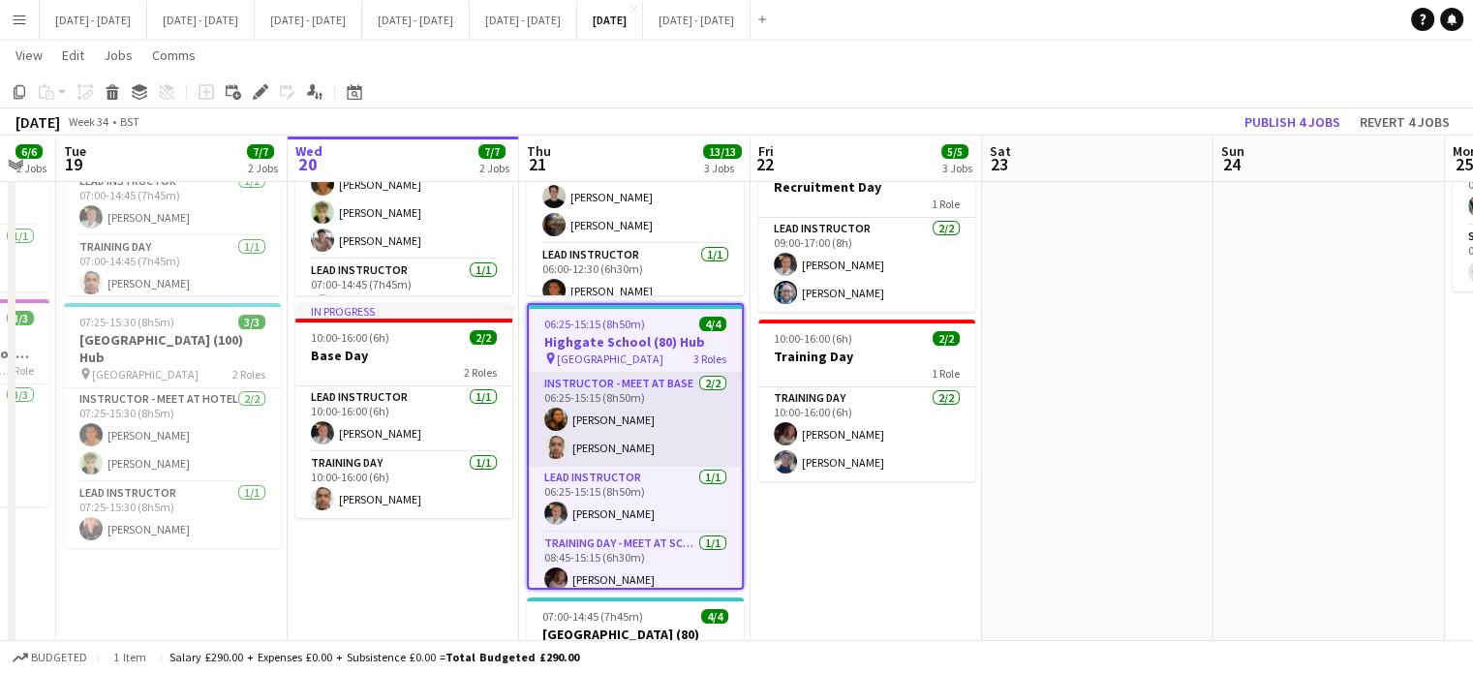
click at [636, 448] on app-card-role "Instructor - Meet at Base [DATE] 06:25-15:15 (8h50m) [PERSON_NAME] [PERSON_NAME]" at bounding box center [635, 420] width 213 height 94
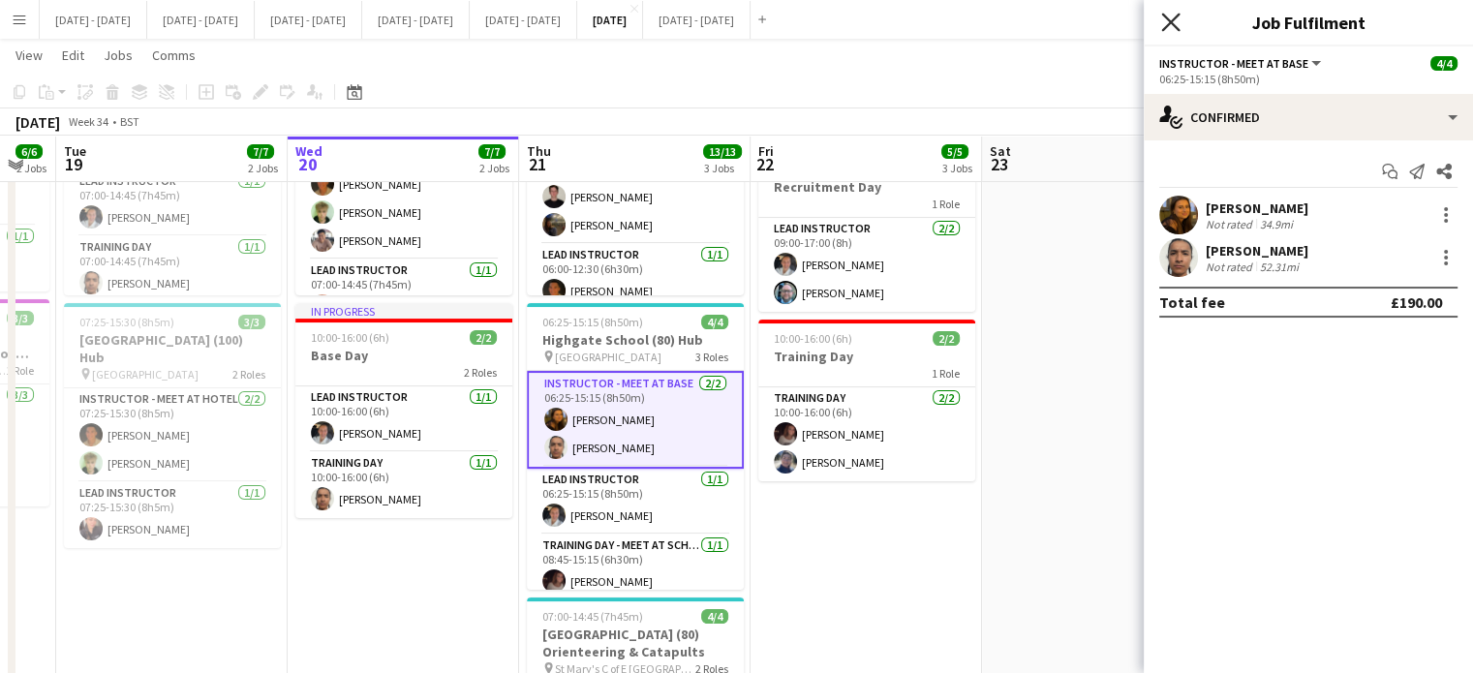
click at [1167, 20] on icon at bounding box center [1170, 22] width 18 height 18
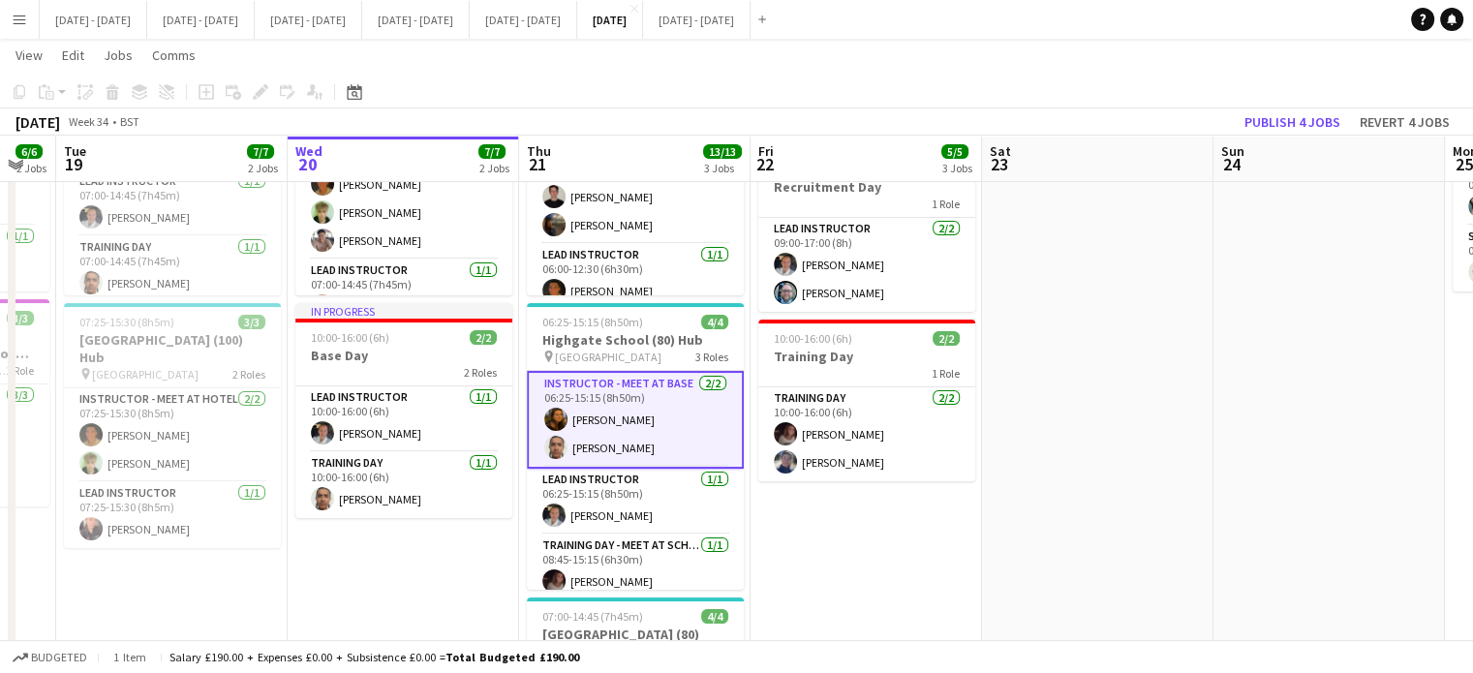
click at [449, 583] on app-date-cell "In progress 07:00-14:45 (7h45m) 5/5 [GEOGRAPHIC_DATA] (80) Bushcraft pin St Mar…" at bounding box center [403, 442] width 231 height 882
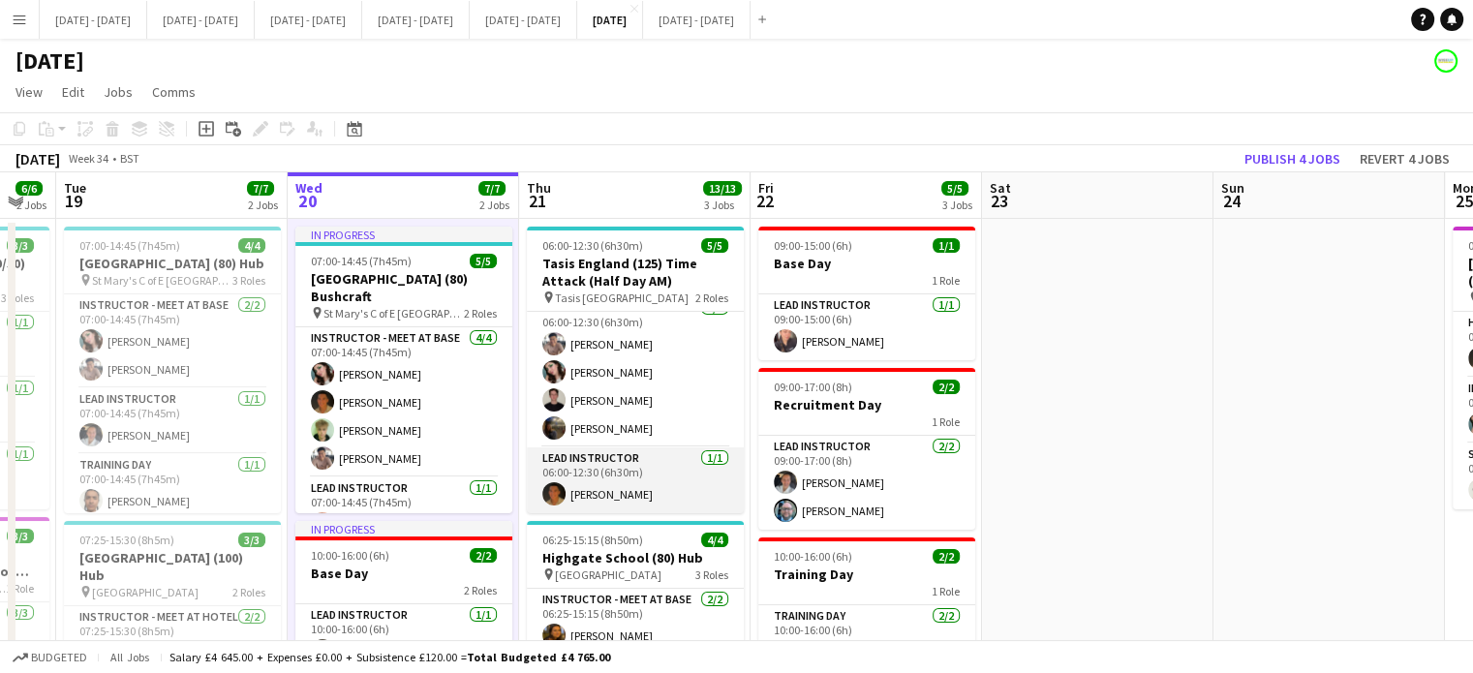
scroll to position [0, 0]
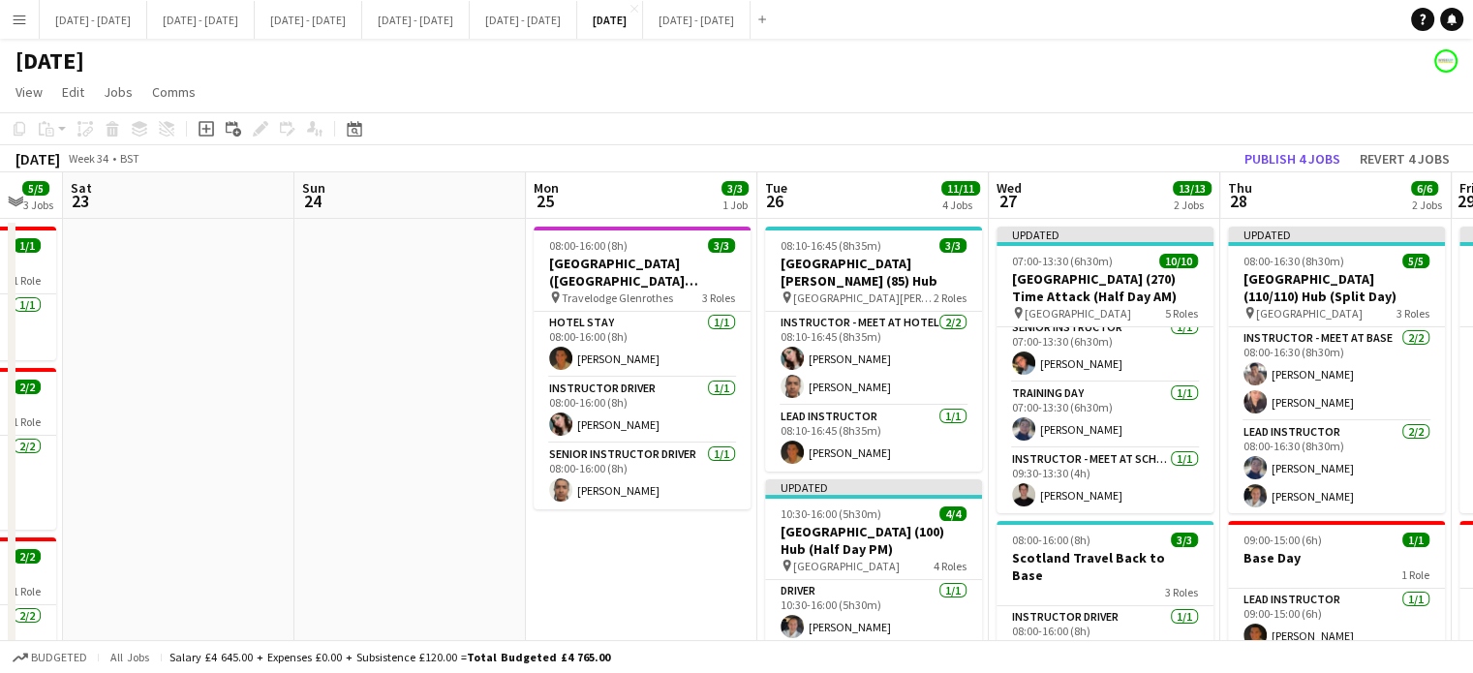
drag, startPoint x: 635, startPoint y: 336, endPoint x: 225, endPoint y: 383, distance: 413.3
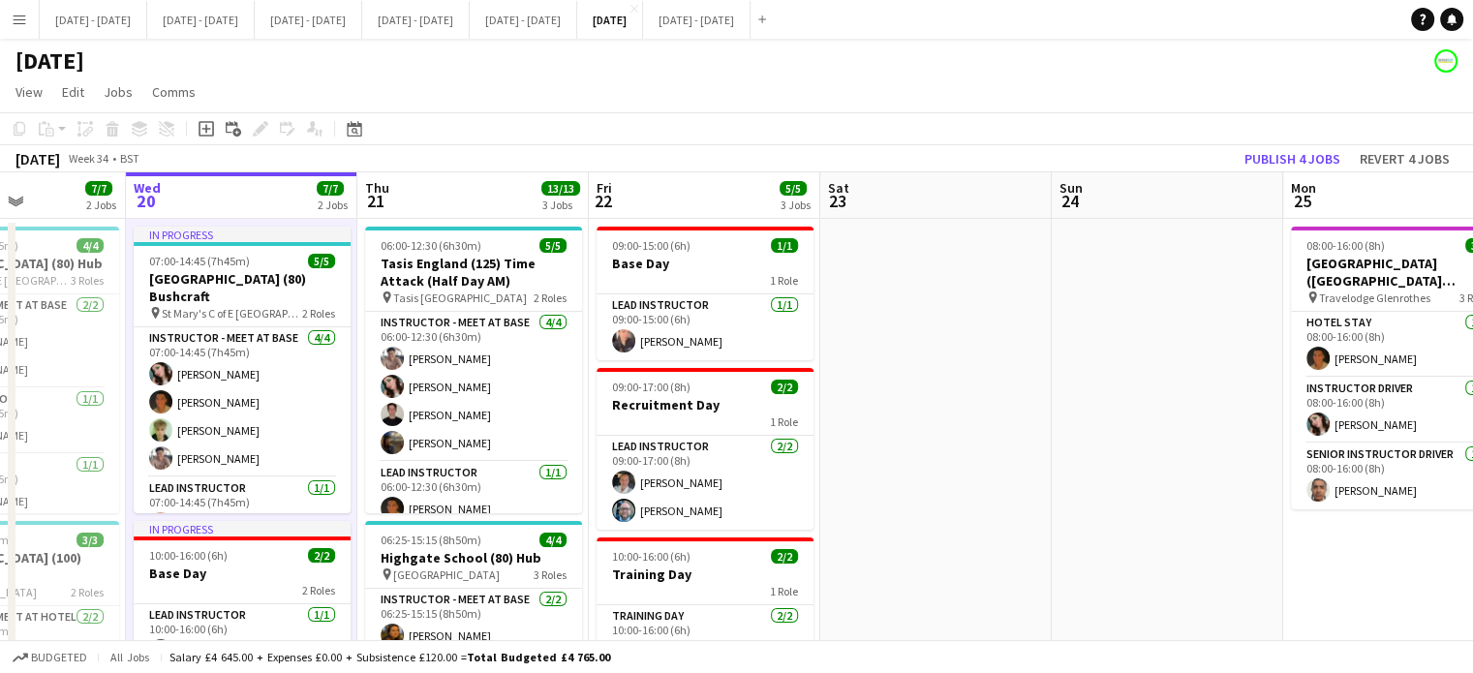
scroll to position [0, 566]
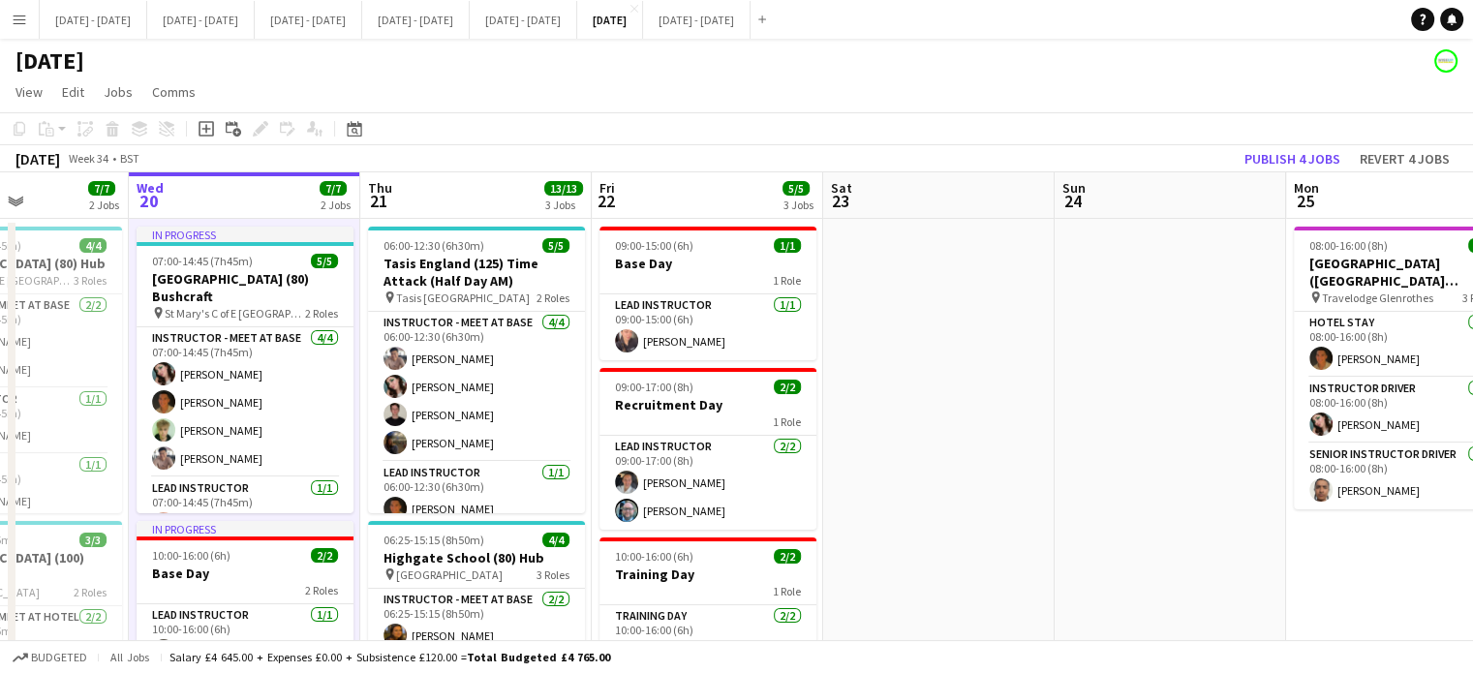
drag, startPoint x: 364, startPoint y: 405, endPoint x: 1056, endPoint y: 445, distance: 692.6
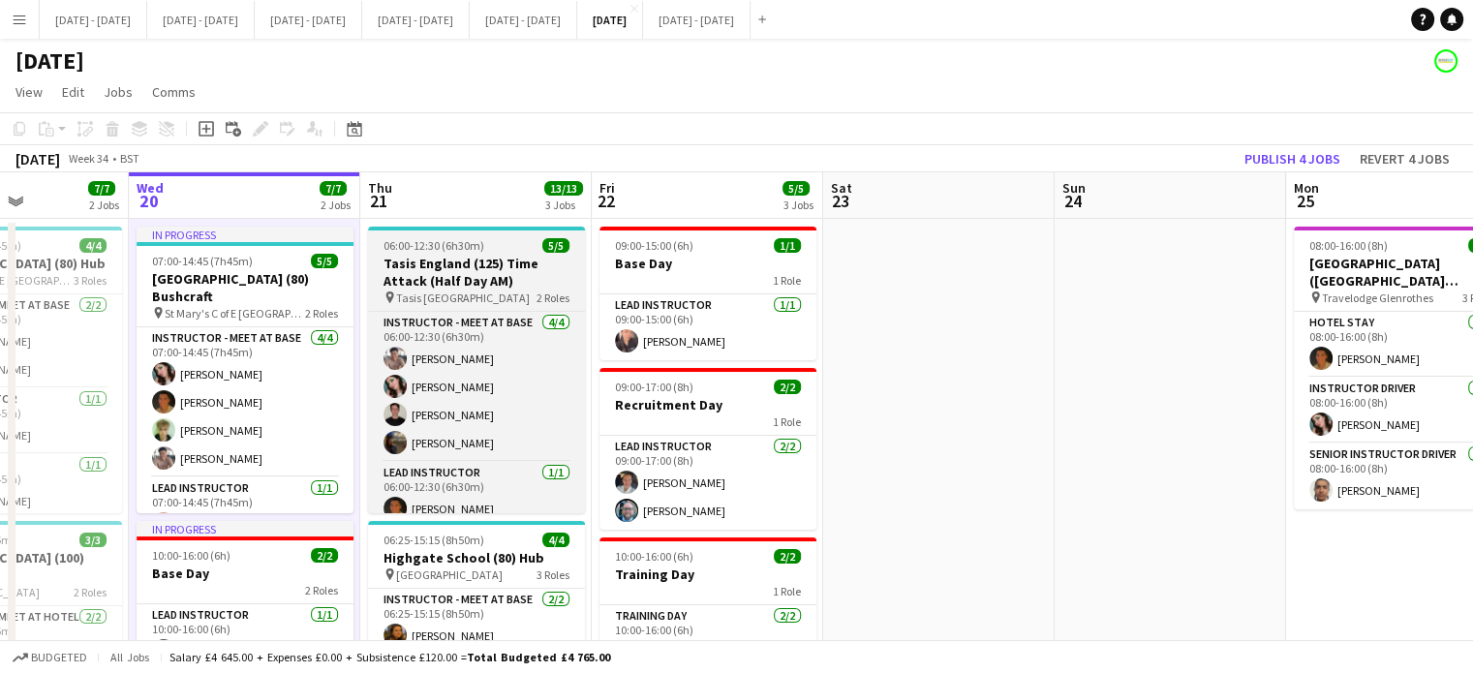
click at [504, 265] on h3 "Tasis England (125) Time Attack (Half Day AM)" at bounding box center [476, 272] width 217 height 35
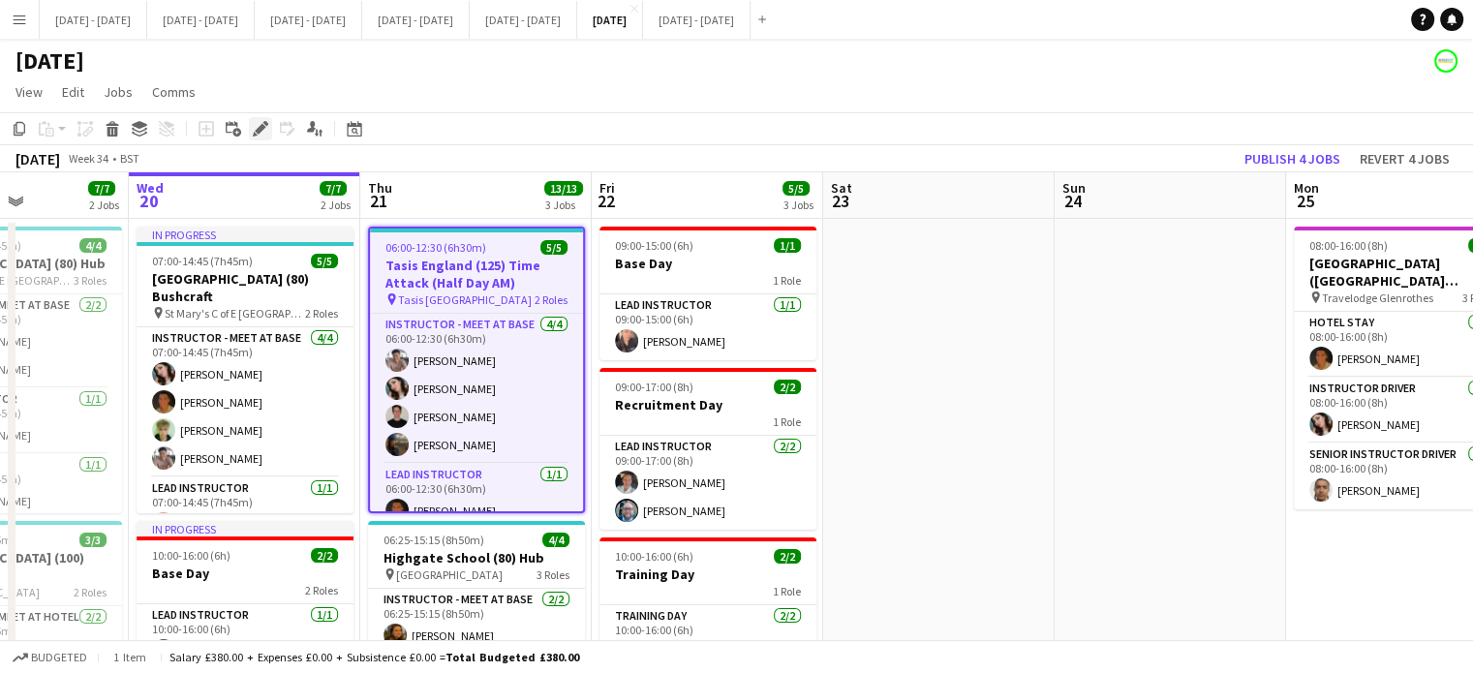
click at [260, 129] on icon at bounding box center [260, 129] width 11 height 11
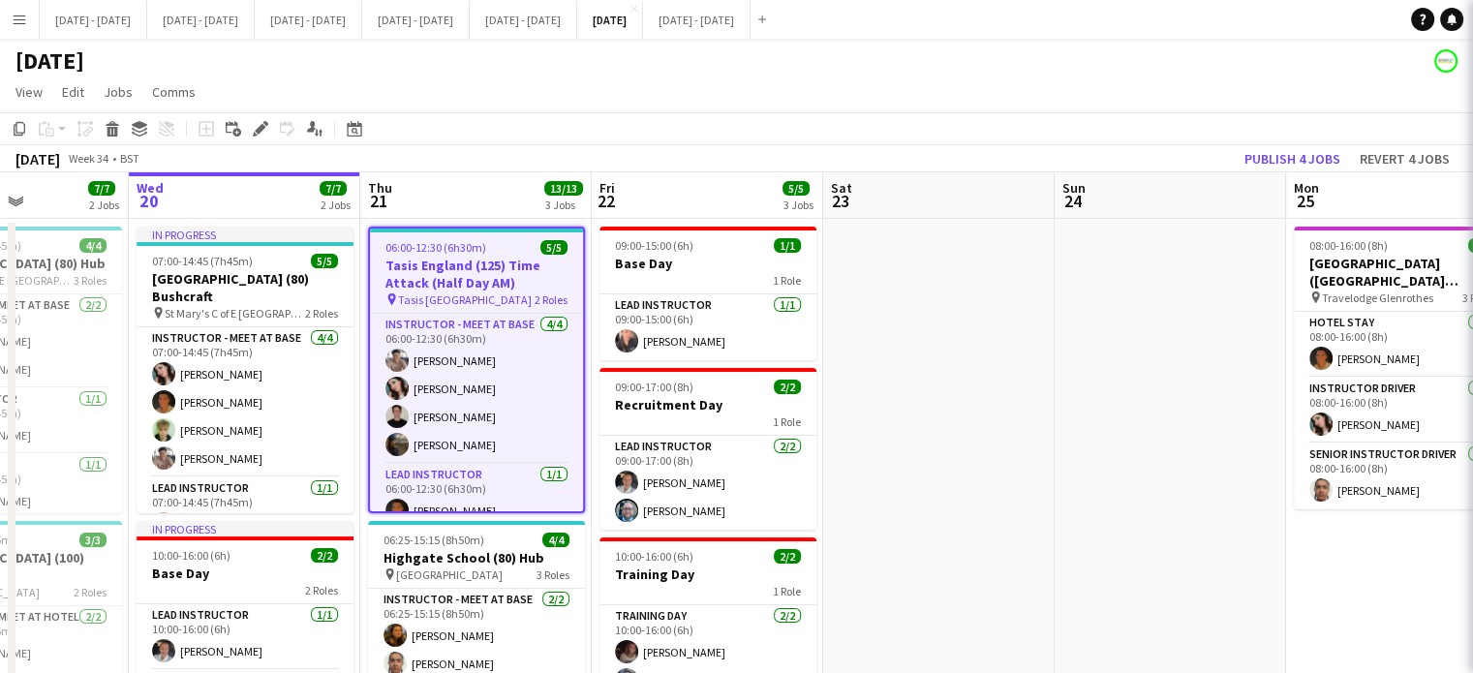
type input "**********"
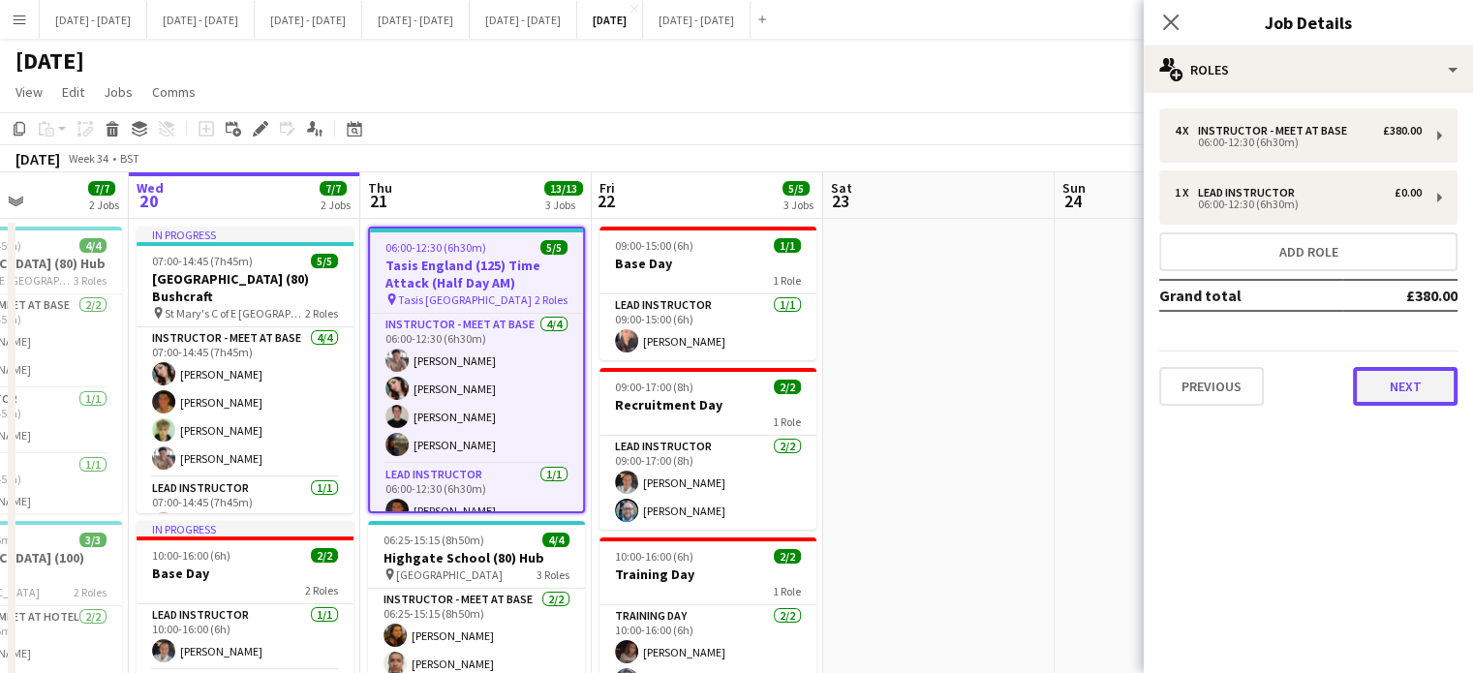
click at [1417, 374] on button "Next" at bounding box center [1405, 386] width 105 height 39
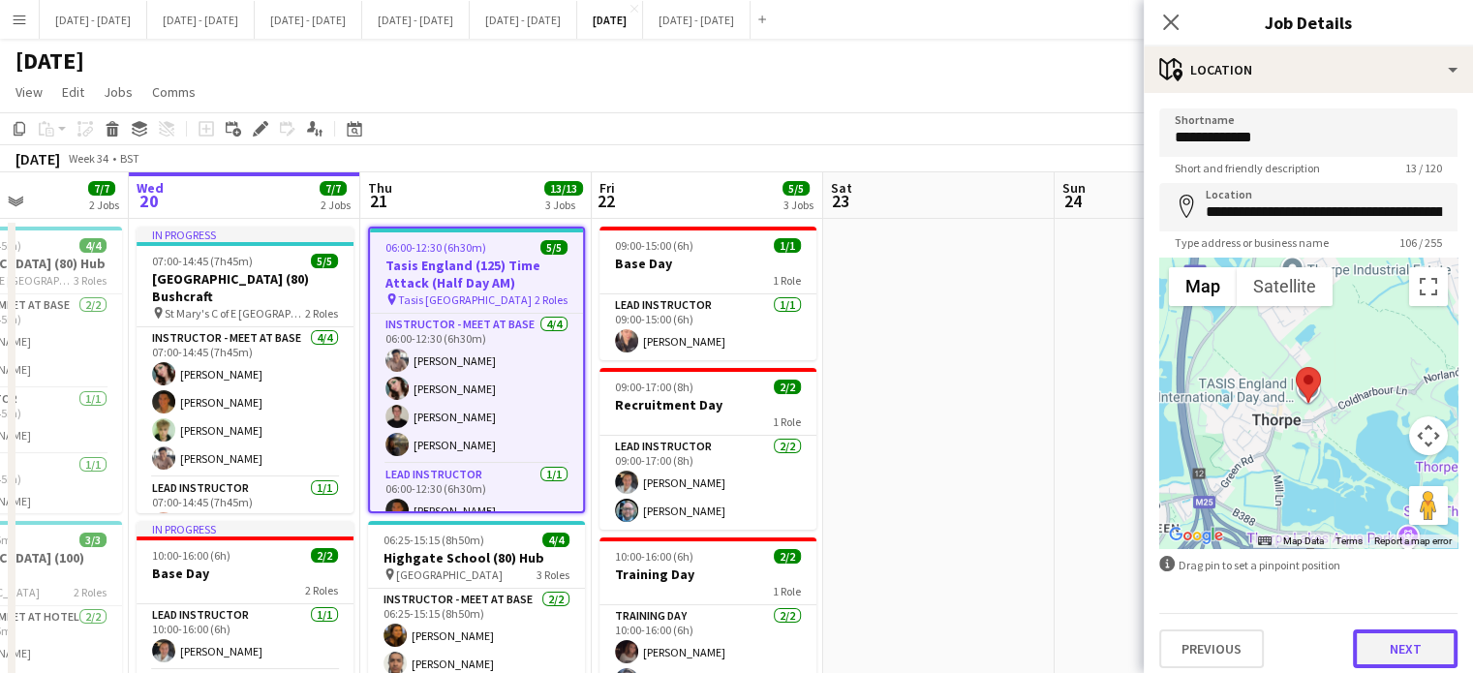
click at [1408, 642] on button "Next" at bounding box center [1405, 648] width 105 height 39
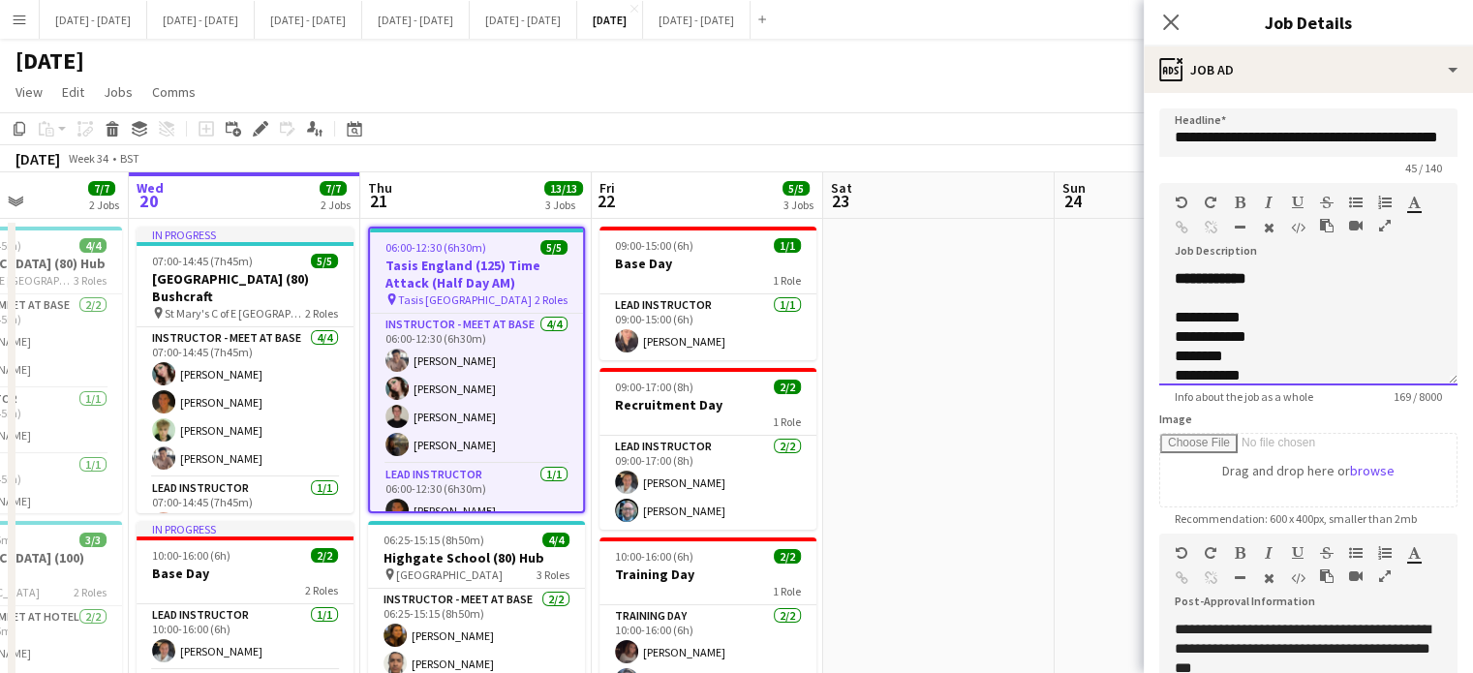
click at [1282, 284] on div "**********" at bounding box center [1308, 327] width 298 height 116
click at [1174, 17] on icon "Close pop-in" at bounding box center [1170, 22] width 18 height 18
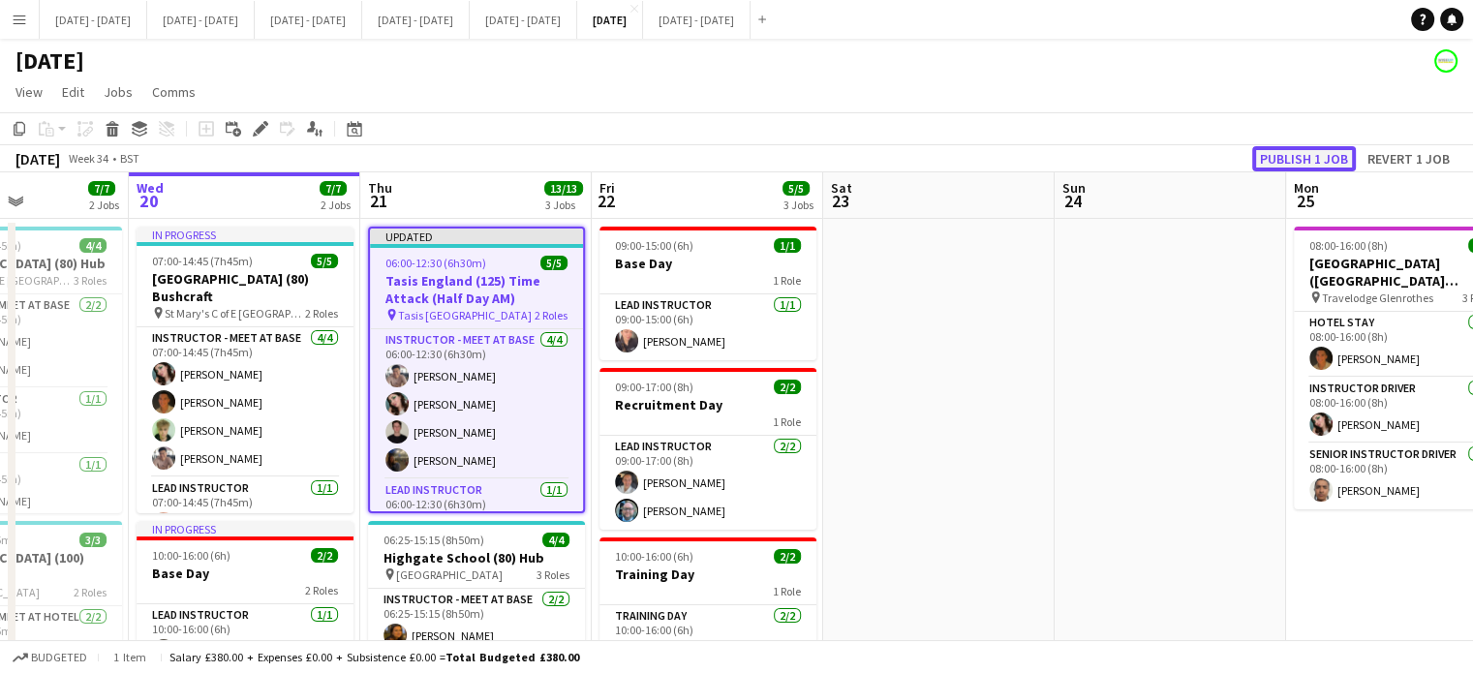
click at [1286, 150] on button "Publish 1 job" at bounding box center [1304, 158] width 104 height 25
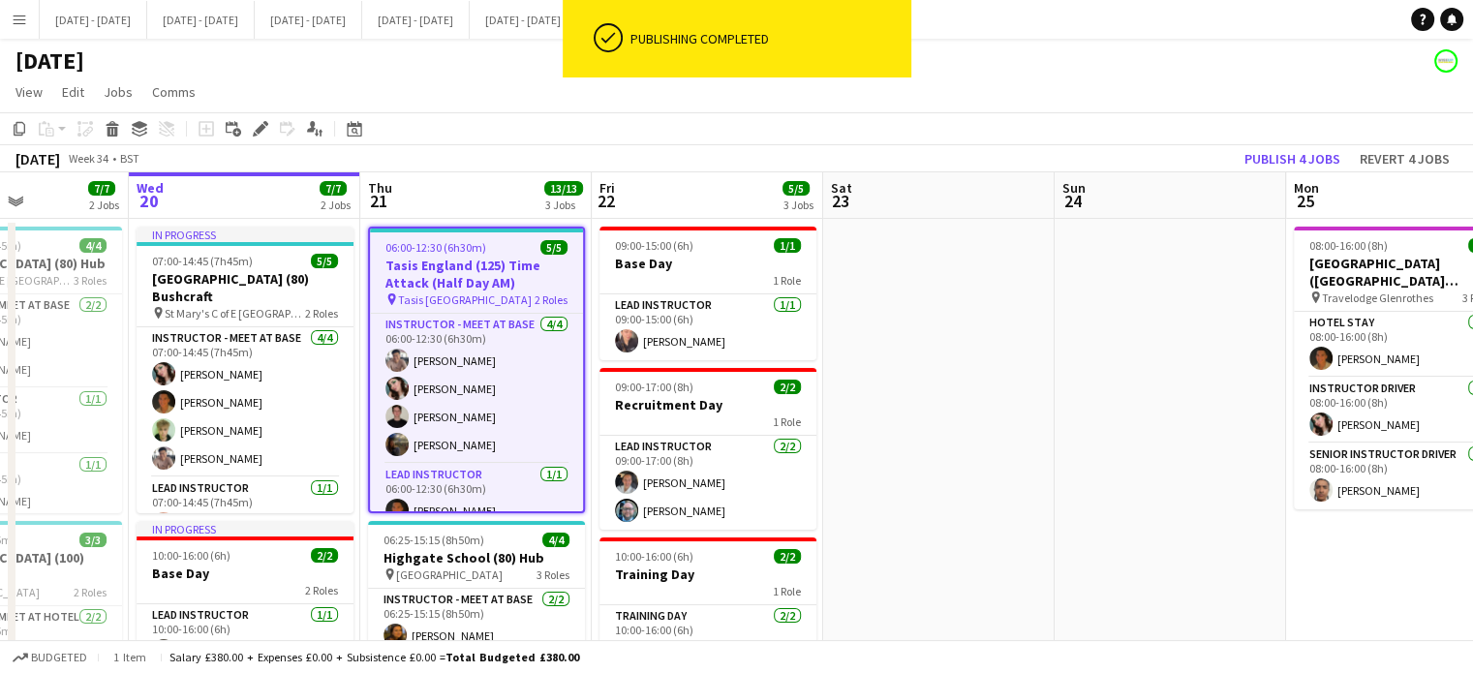
scroll to position [0, 394]
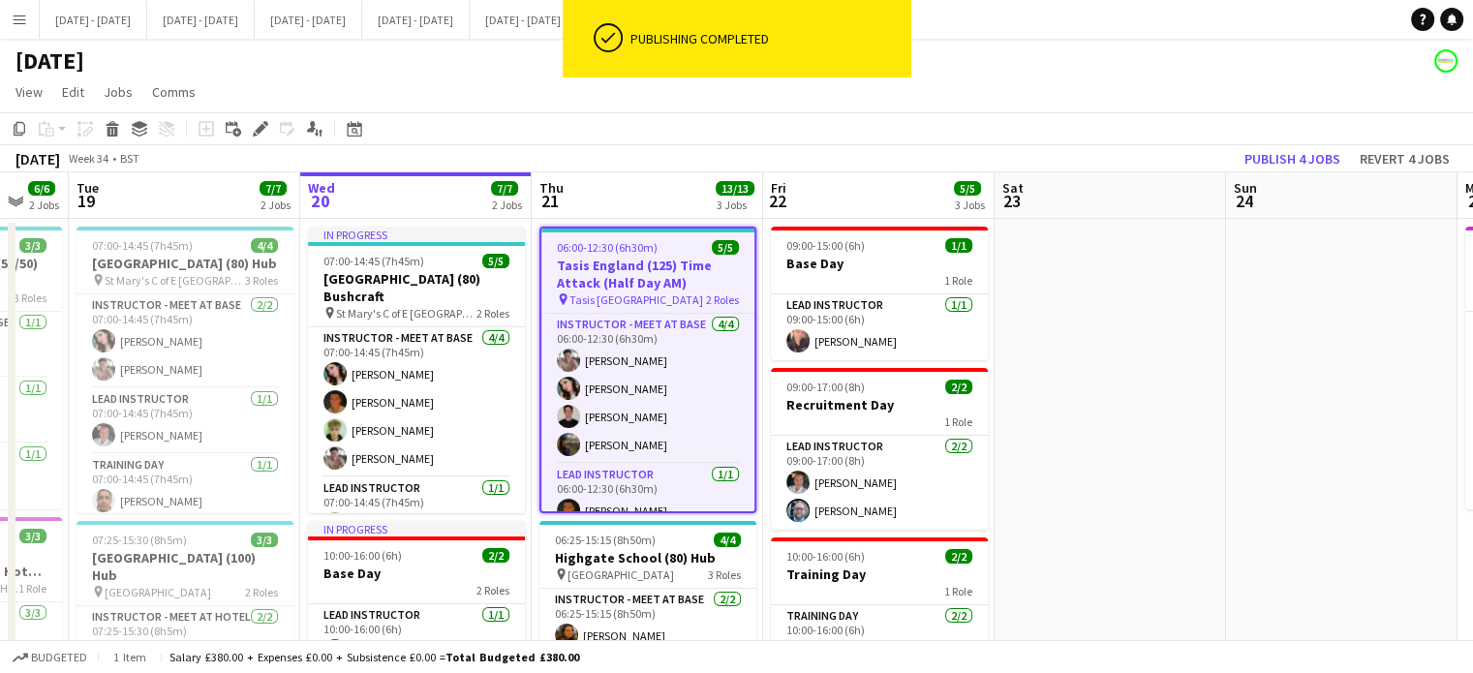
drag, startPoint x: 988, startPoint y: 402, endPoint x: 1160, endPoint y: 404, distance: 172.4
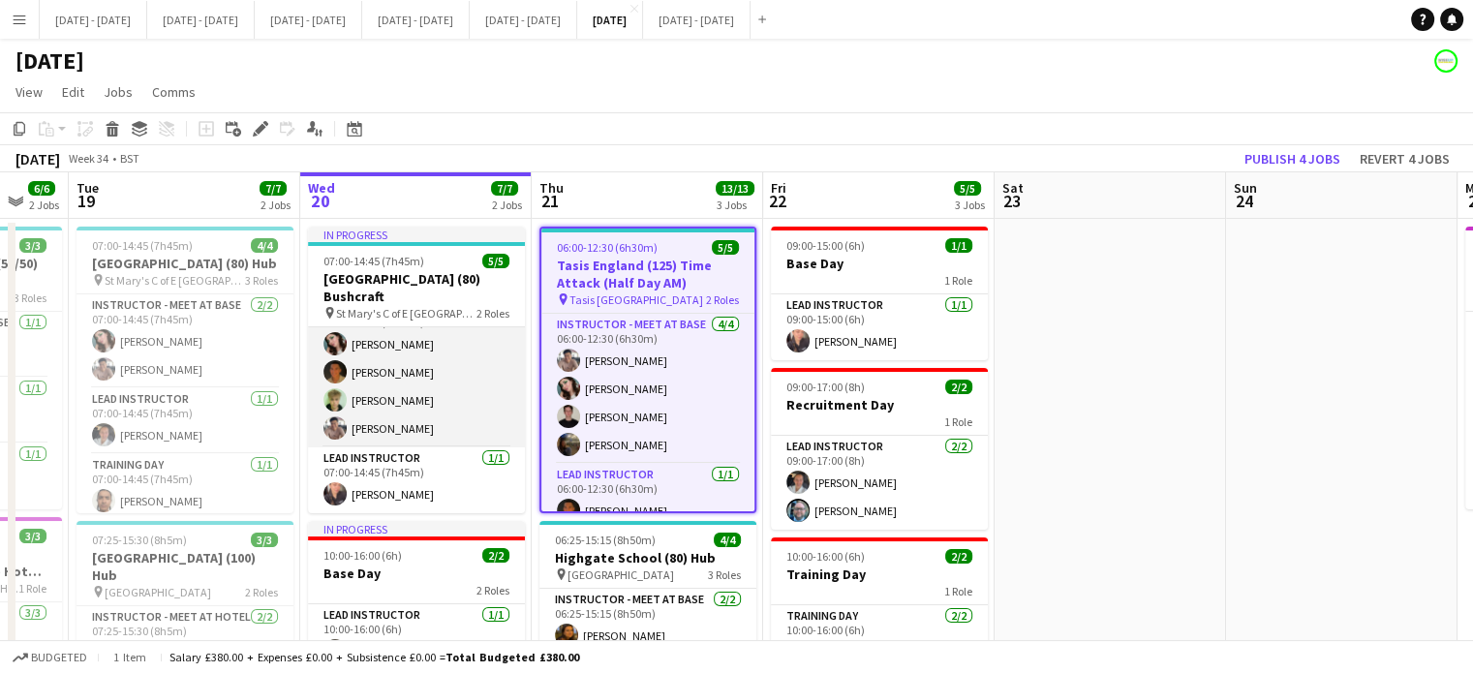
scroll to position [0, 0]
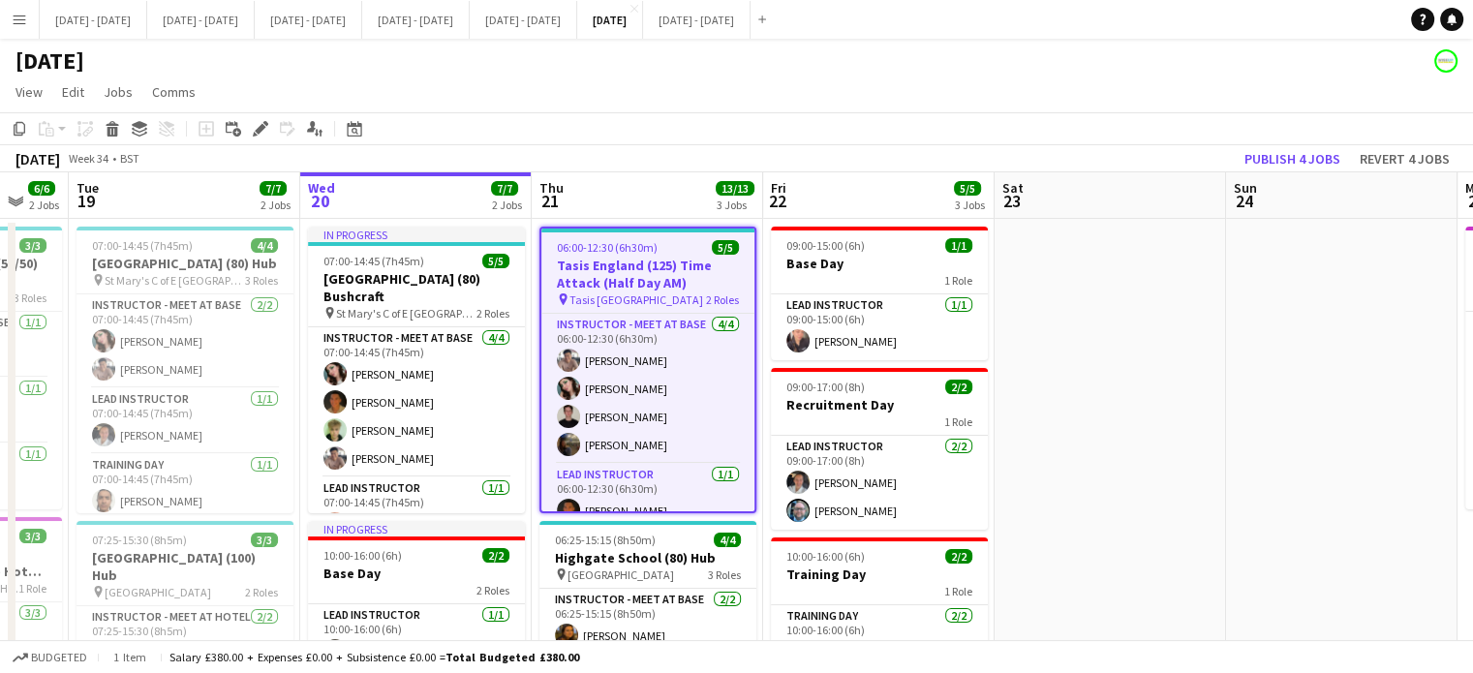
drag, startPoint x: 674, startPoint y: 169, endPoint x: 754, endPoint y: 166, distance: 80.5
click at [754, 166] on div "[DATE] Week 34 • BST Publish 4 jobs Revert 4 jobs" at bounding box center [736, 158] width 1473 height 27
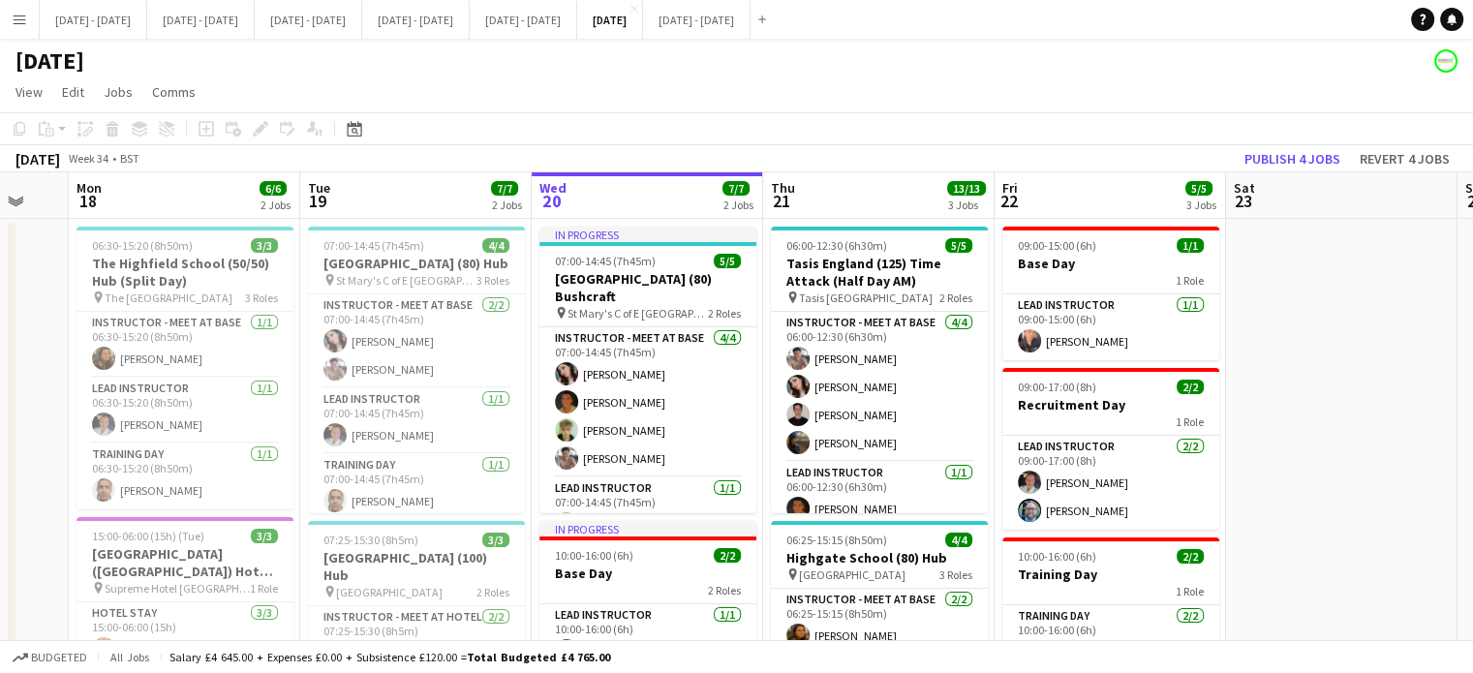
scroll to position [0, 536]
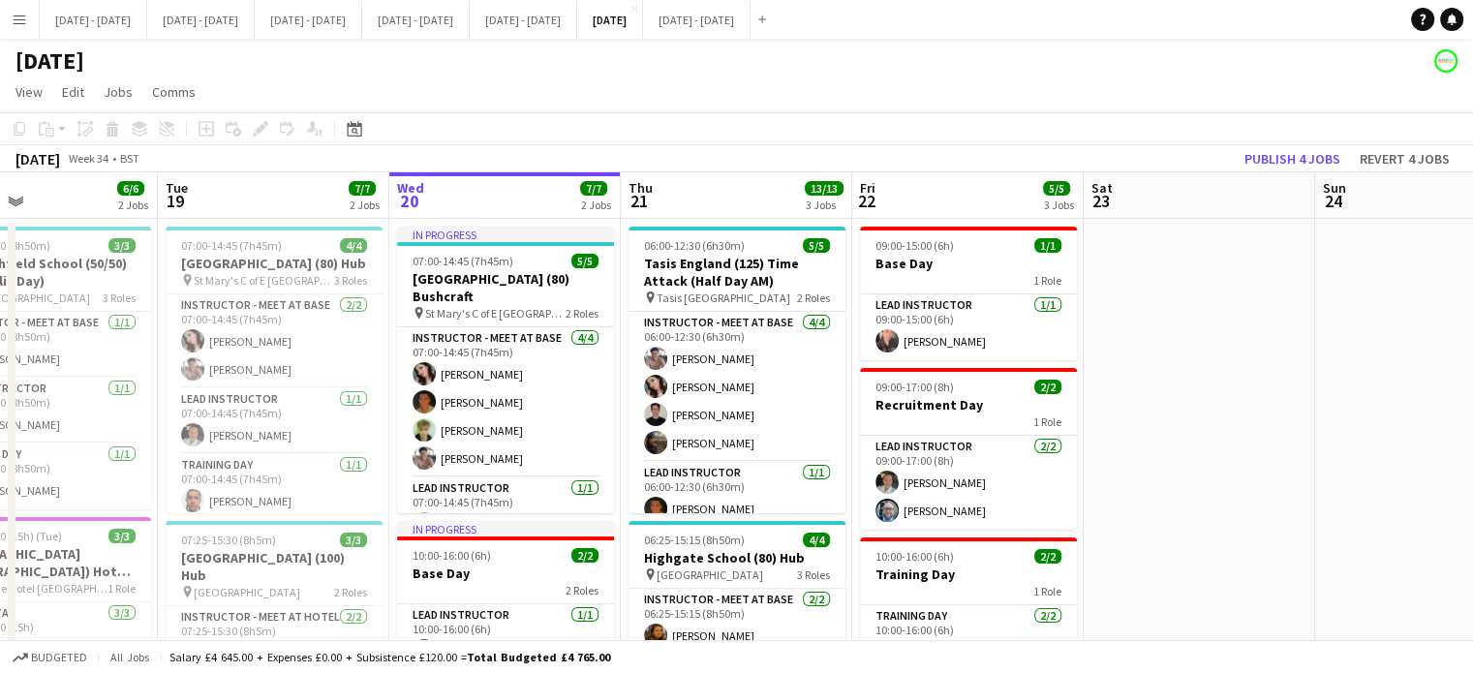
drag, startPoint x: 383, startPoint y: 202, endPoint x: 473, endPoint y: 199, distance: 89.2
